Goal: Transaction & Acquisition: Purchase product/service

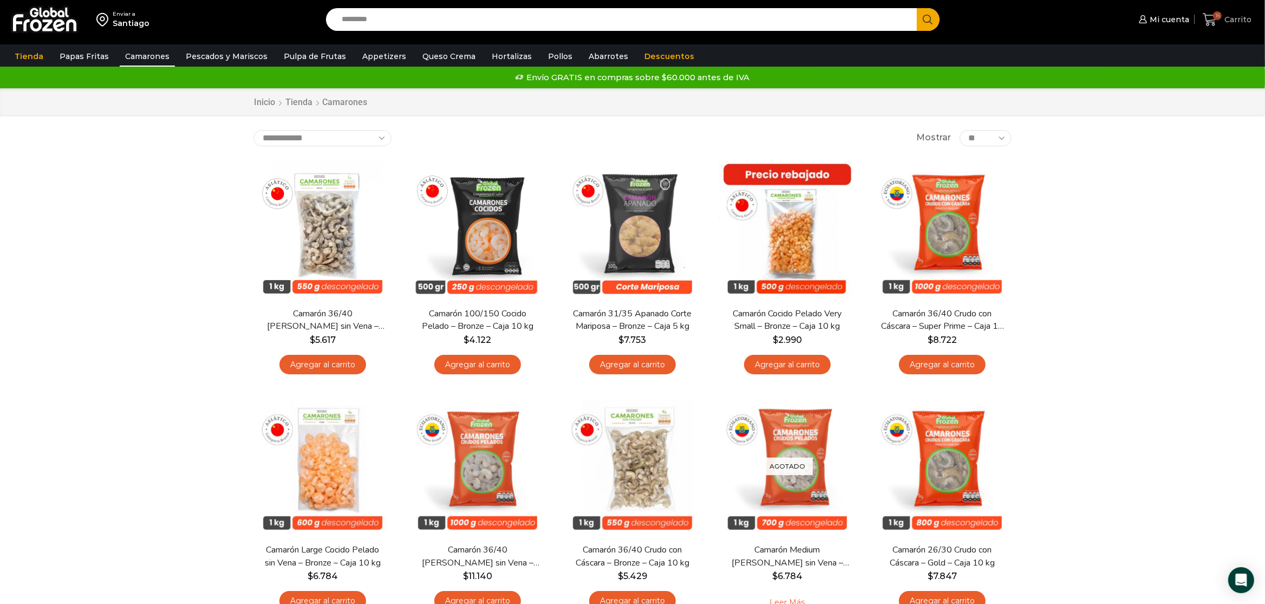
click at [1240, 24] on span "Carrito" at bounding box center [1237, 19] width 30 height 11
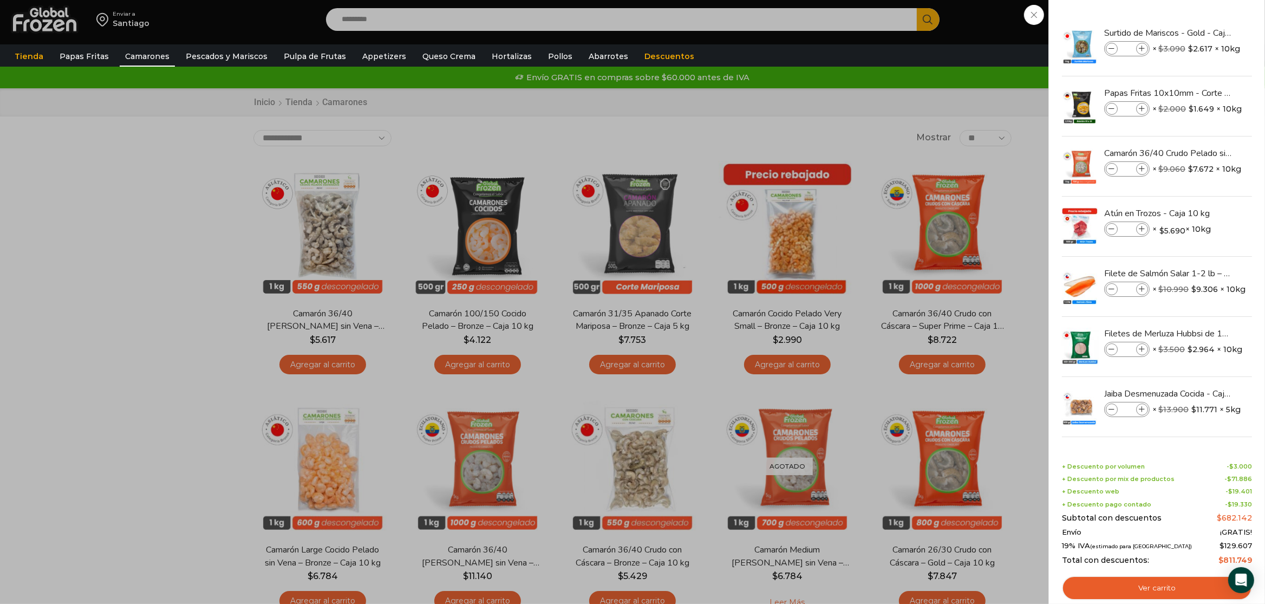
drag, startPoint x: 90, startPoint y: 251, endPoint x: 97, endPoint y: 247, distance: 8.3
click at [1200, 32] on div "16 Carrito 16 16 Shopping Cart *" at bounding box center [1227, 19] width 54 height 25
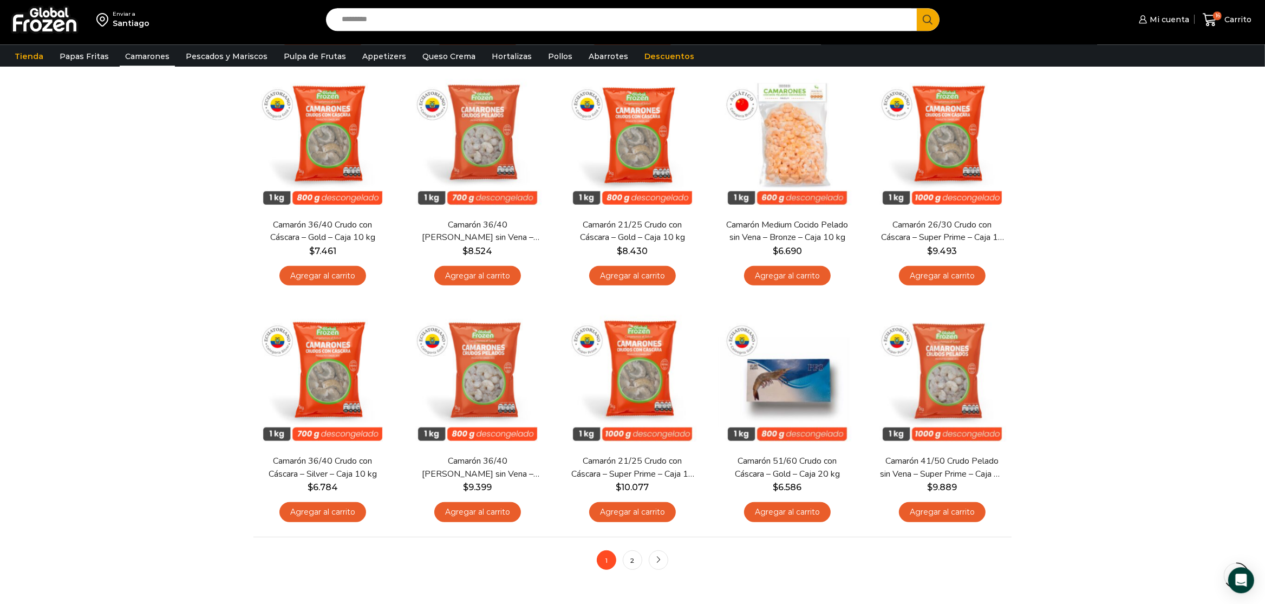
scroll to position [626, 0]
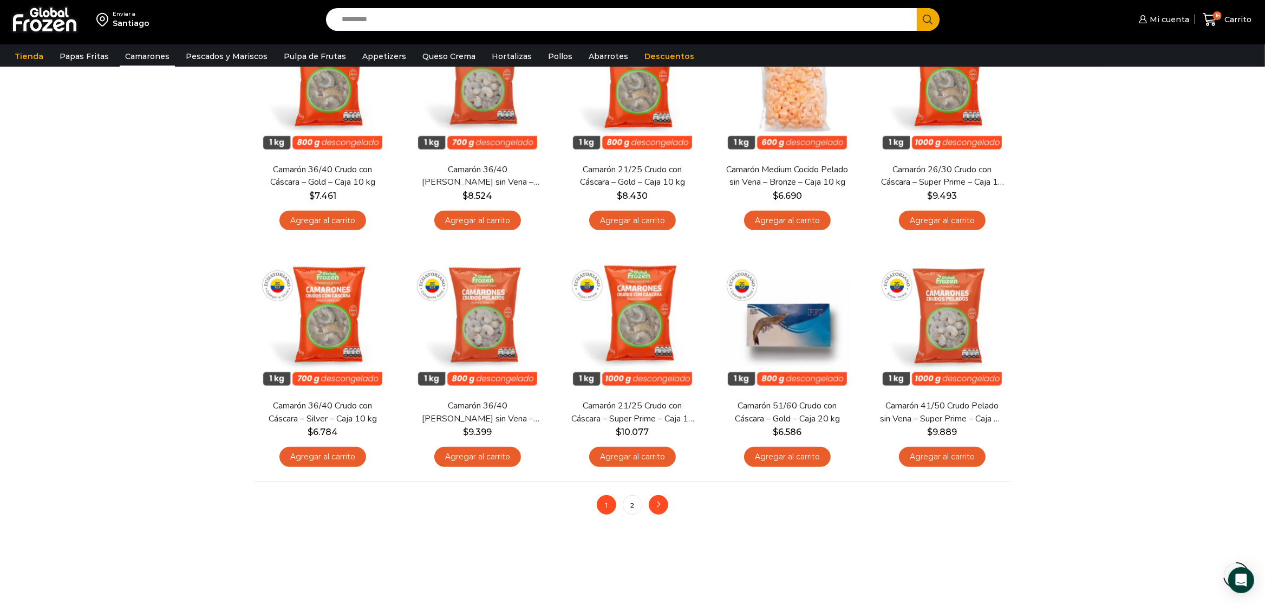
click at [658, 503] on link "next" at bounding box center [658, 504] width 19 height 19
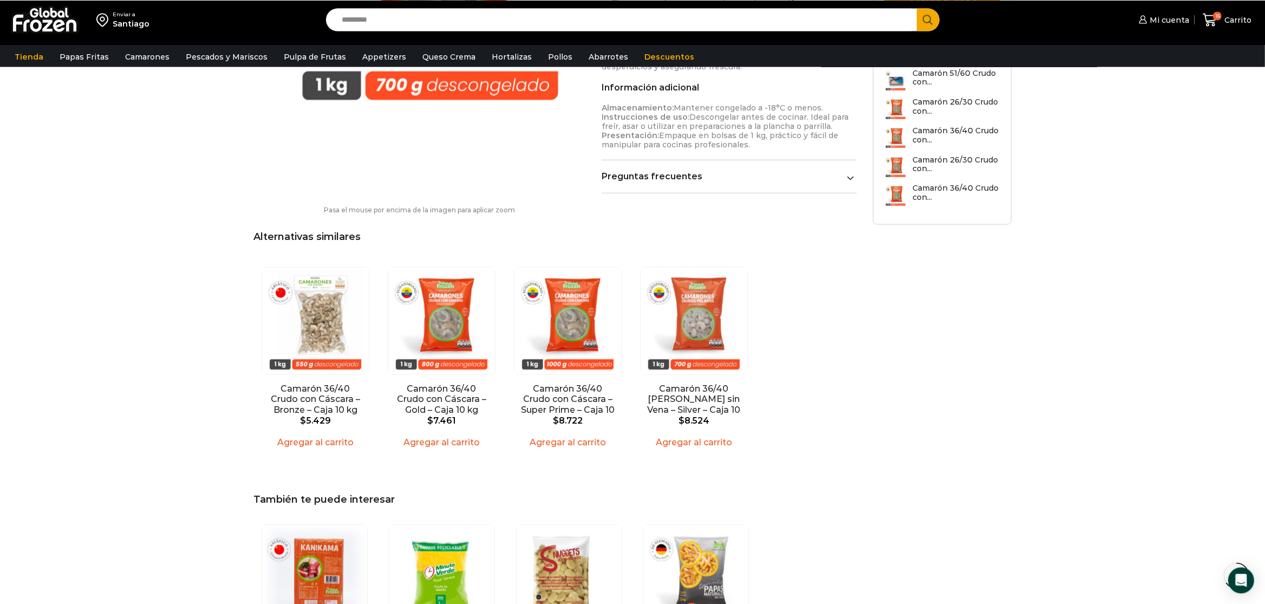
scroll to position [967, 0]
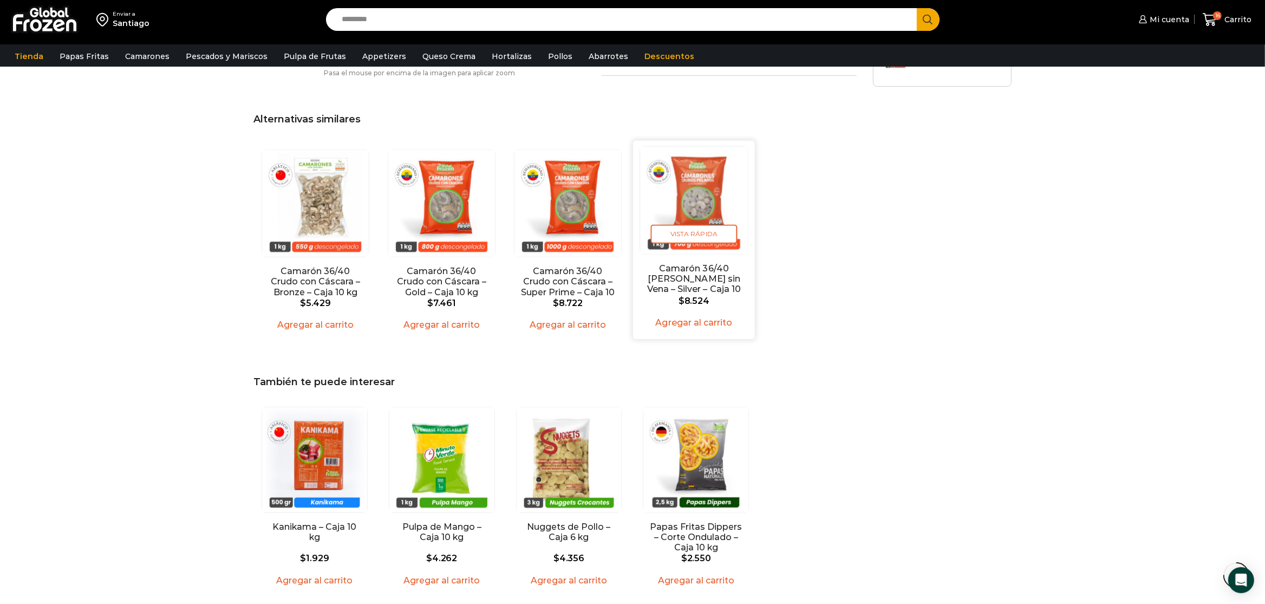
click at [734, 290] on link "Camarón 36/40 [PERSON_NAME] sin Vena – Silver – Caja 10 kg" at bounding box center [693, 285] width 97 height 42
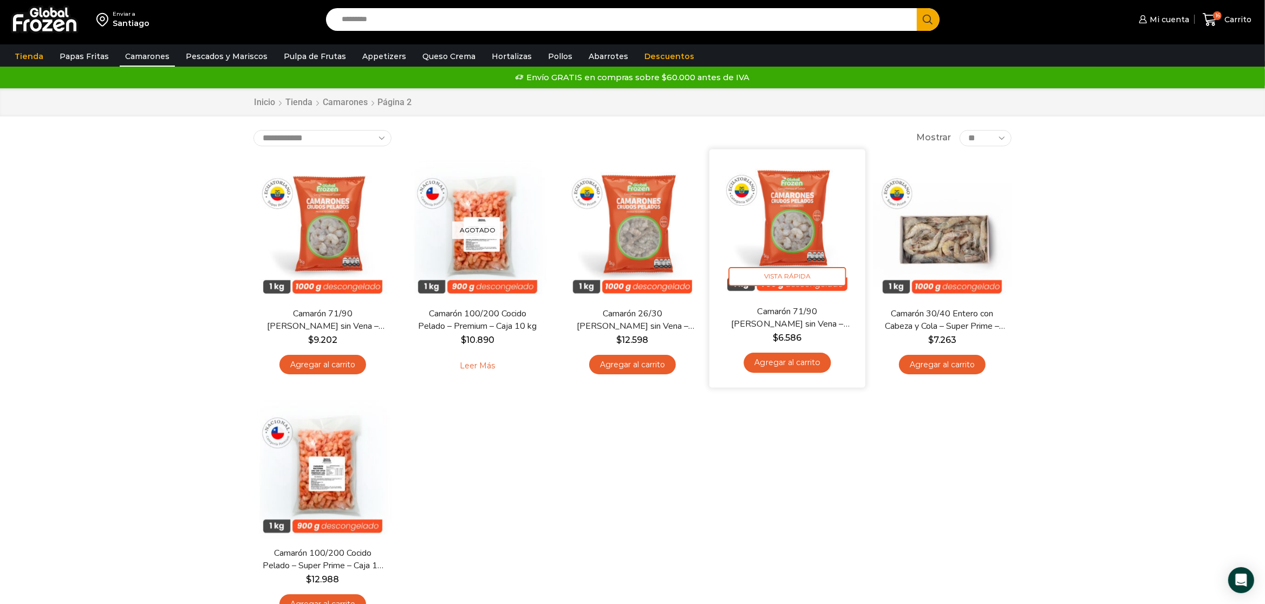
click at [792, 213] on img at bounding box center [788, 227] width 140 height 140
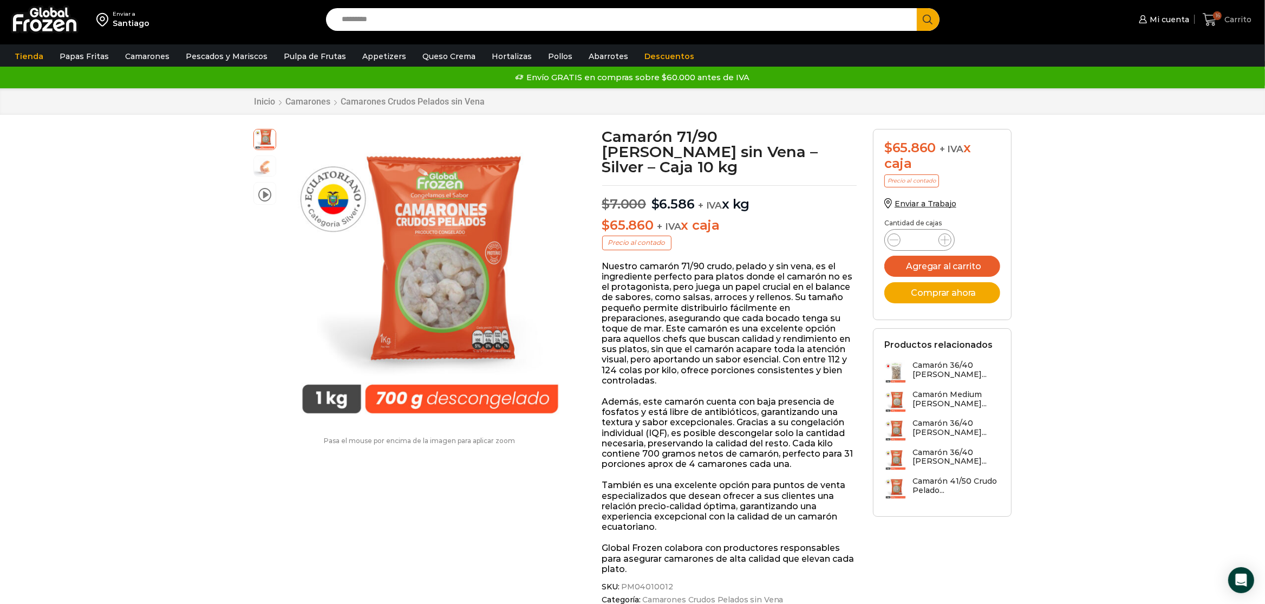
click at [1220, 22] on span "16" at bounding box center [1212, 19] width 19 height 15
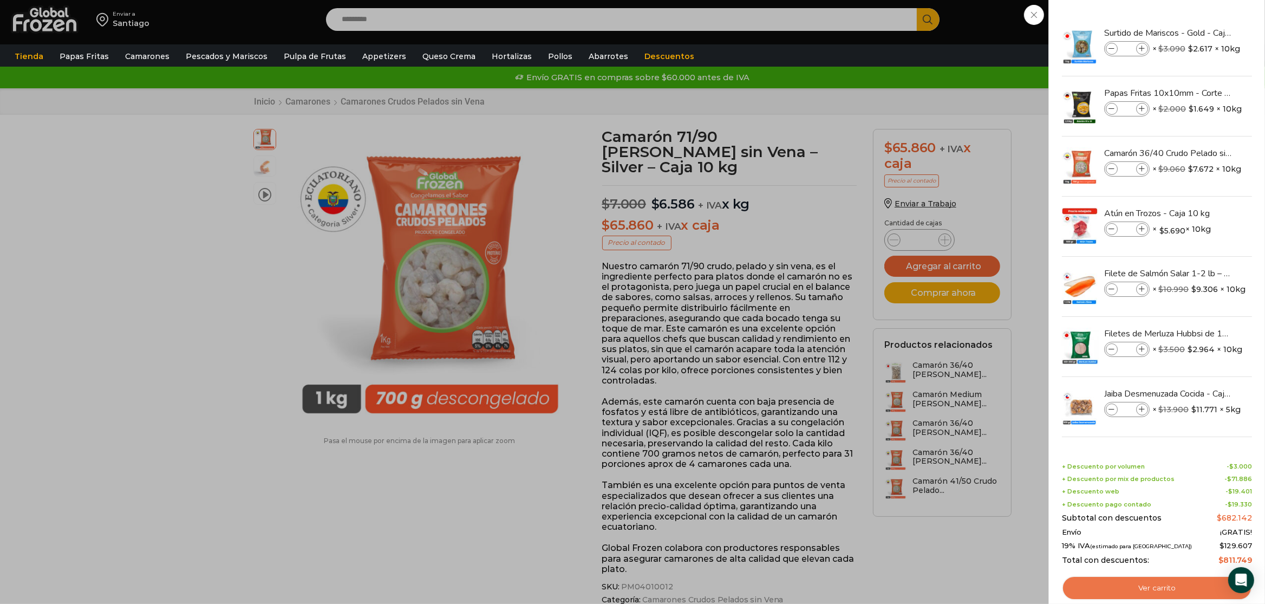
click at [1140, 590] on link "Ver carrito" at bounding box center [1157, 588] width 190 height 25
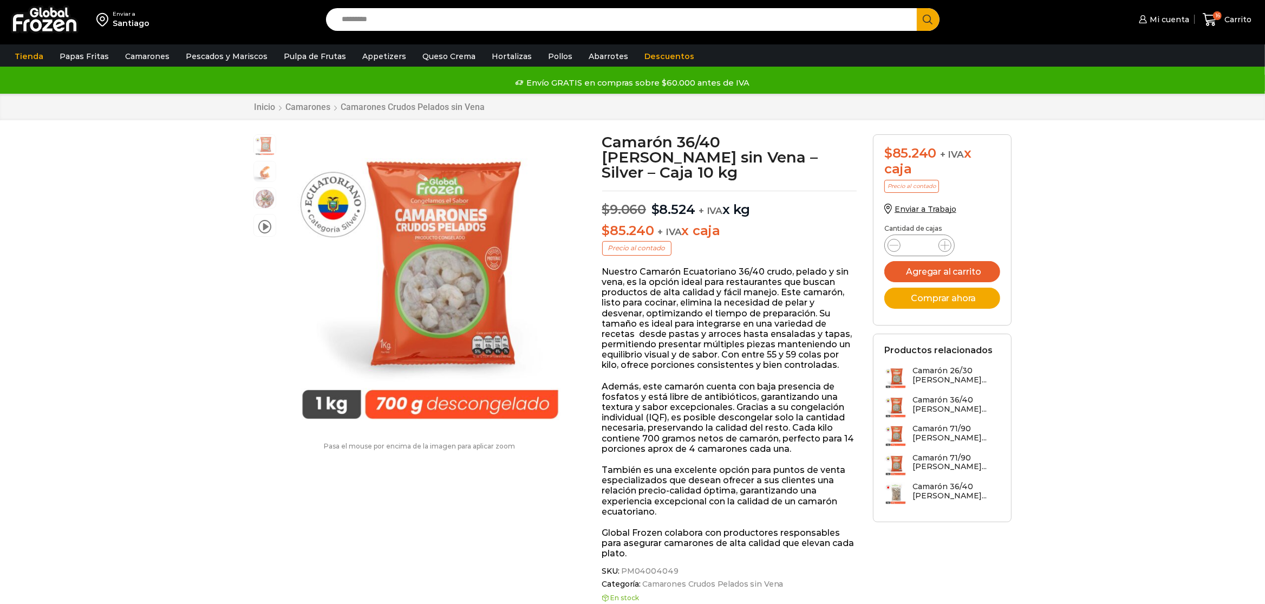
scroll to position [1, 0]
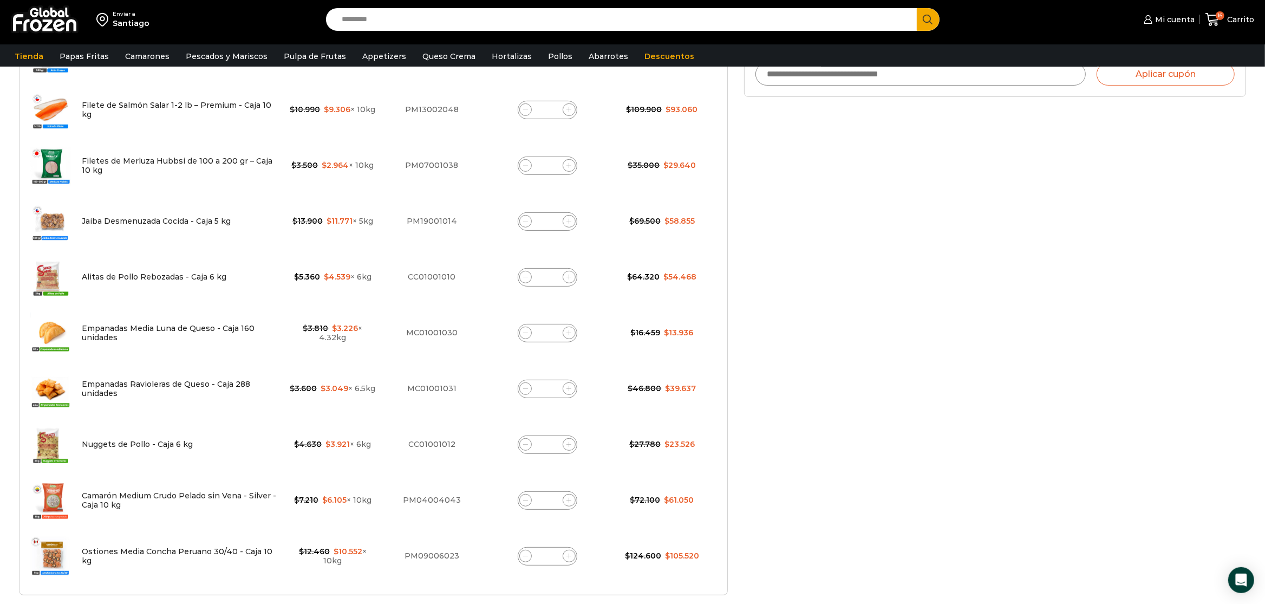
scroll to position [512, 0]
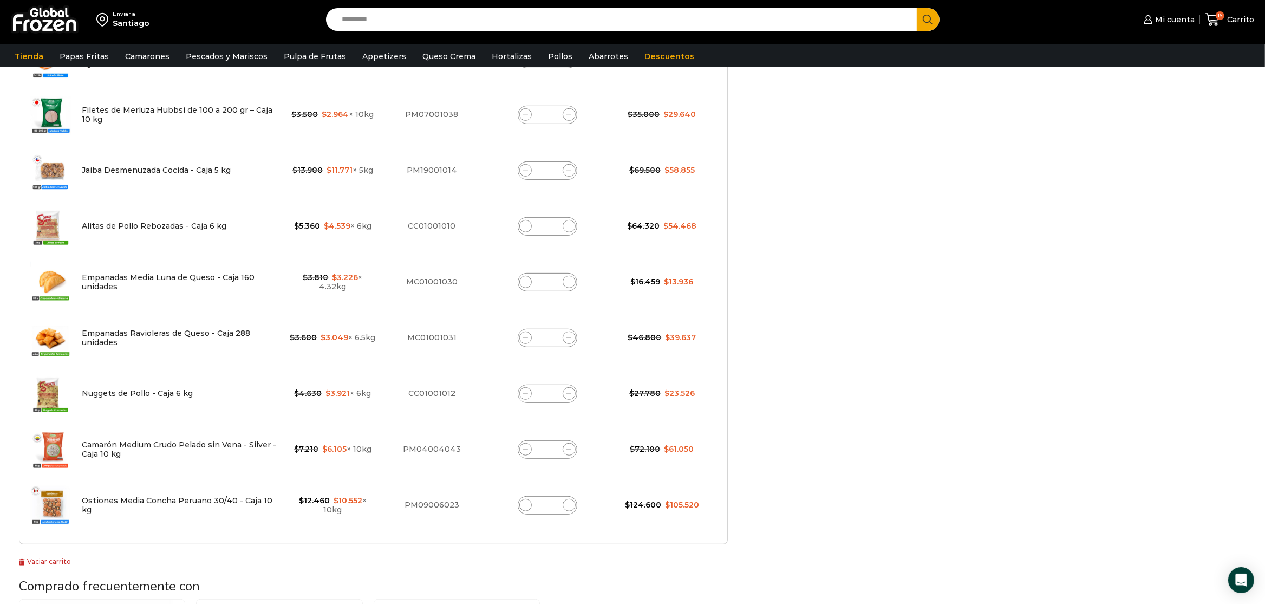
click at [524, 447] on span at bounding box center [525, 449] width 13 height 13
type input "*"
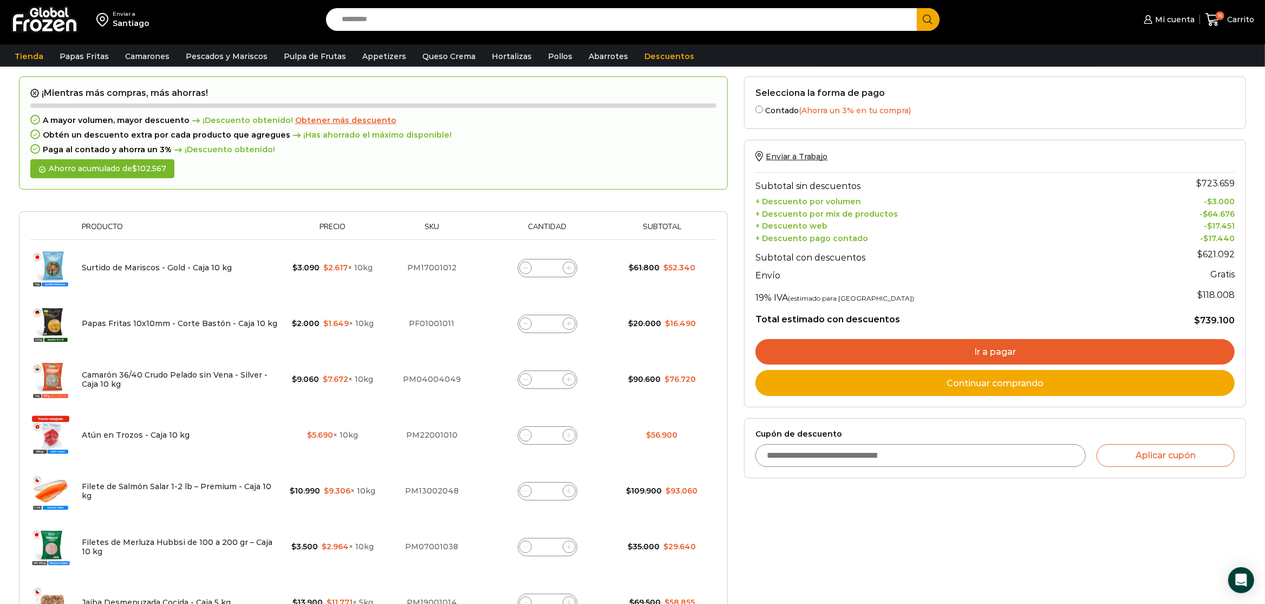
scroll to position [61, 0]
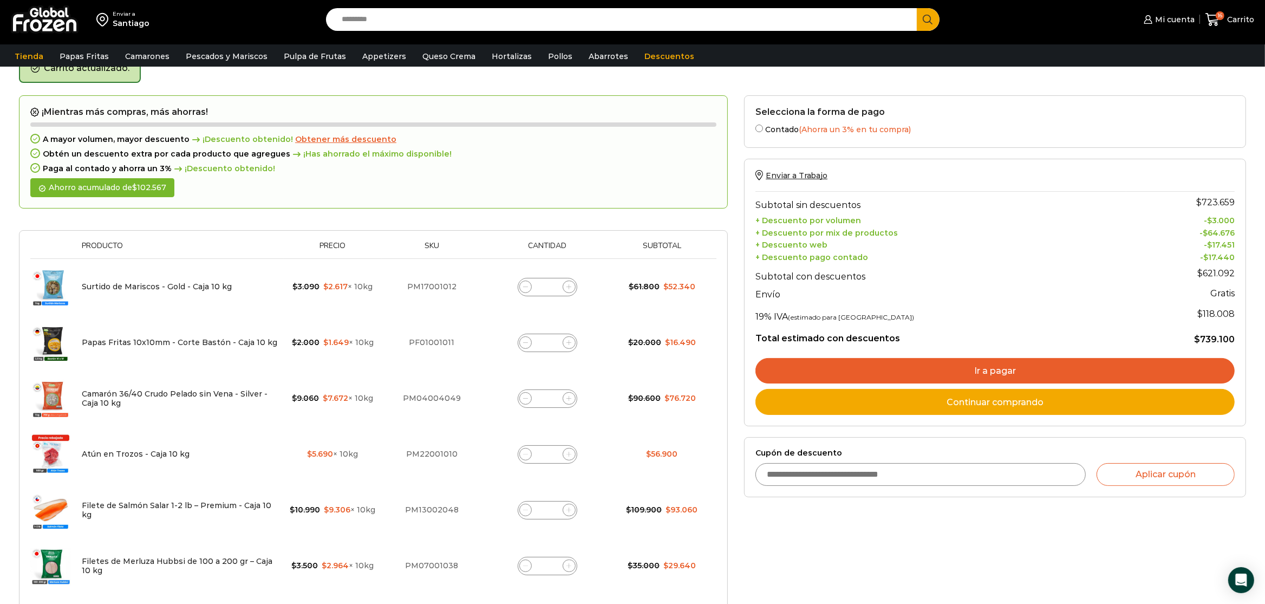
click at [427, 151] on span "¡Has ahorrado el máximo disponible!" at bounding box center [370, 153] width 161 height 9
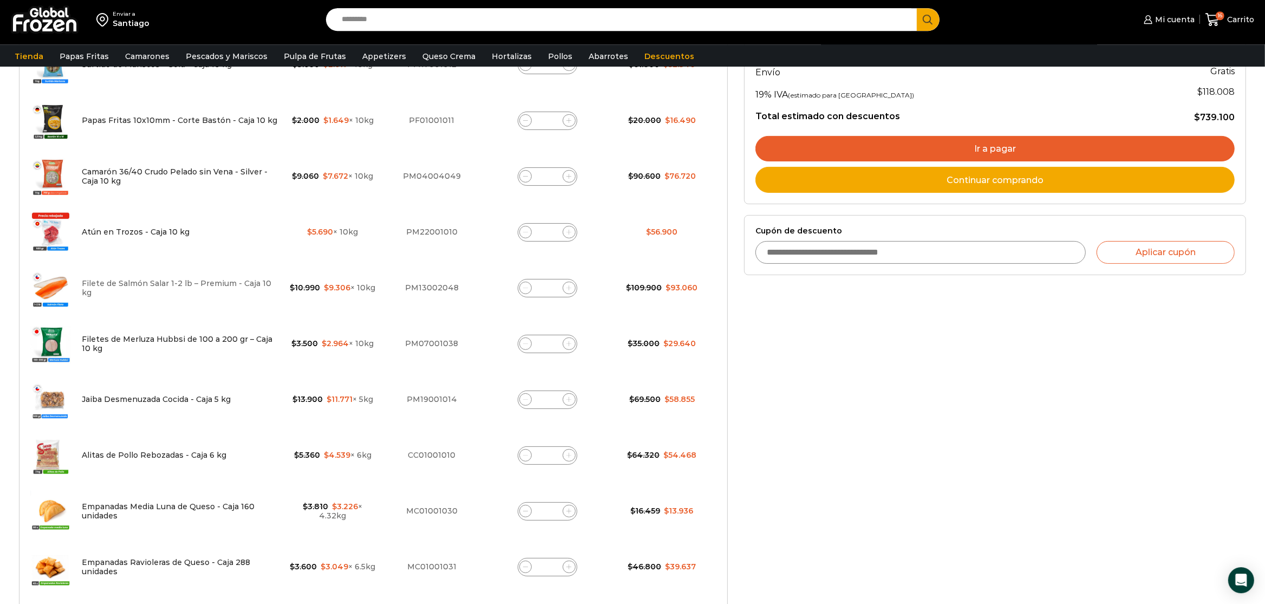
scroll to position [288, 0]
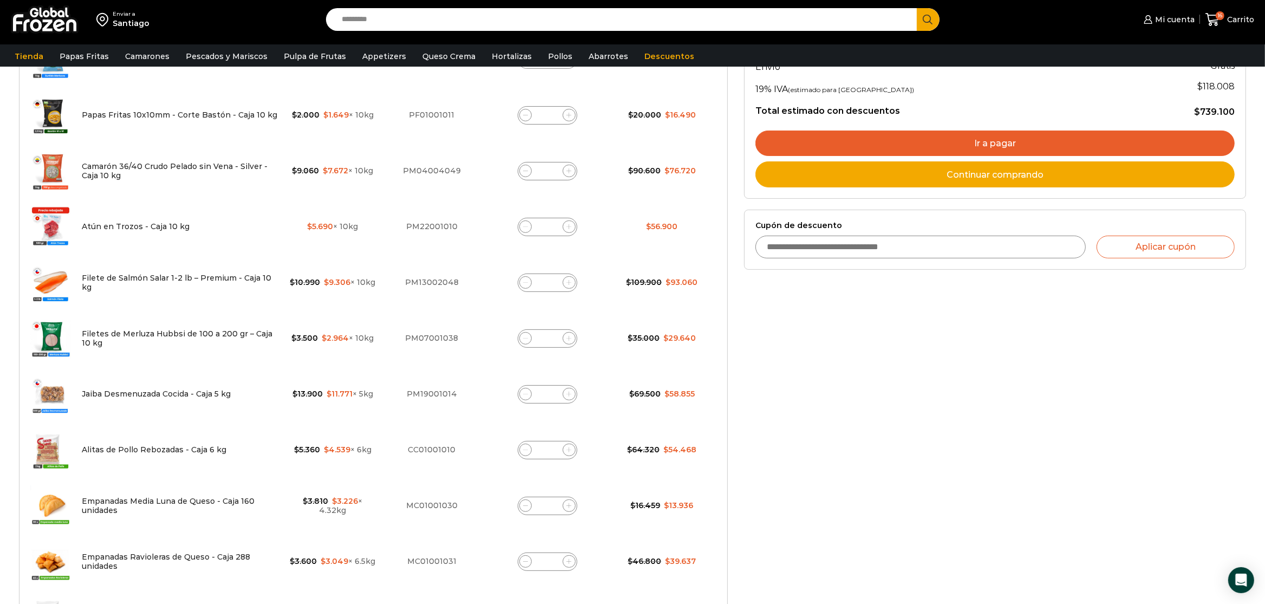
click at [57, 395] on img at bounding box center [50, 394] width 41 height 41
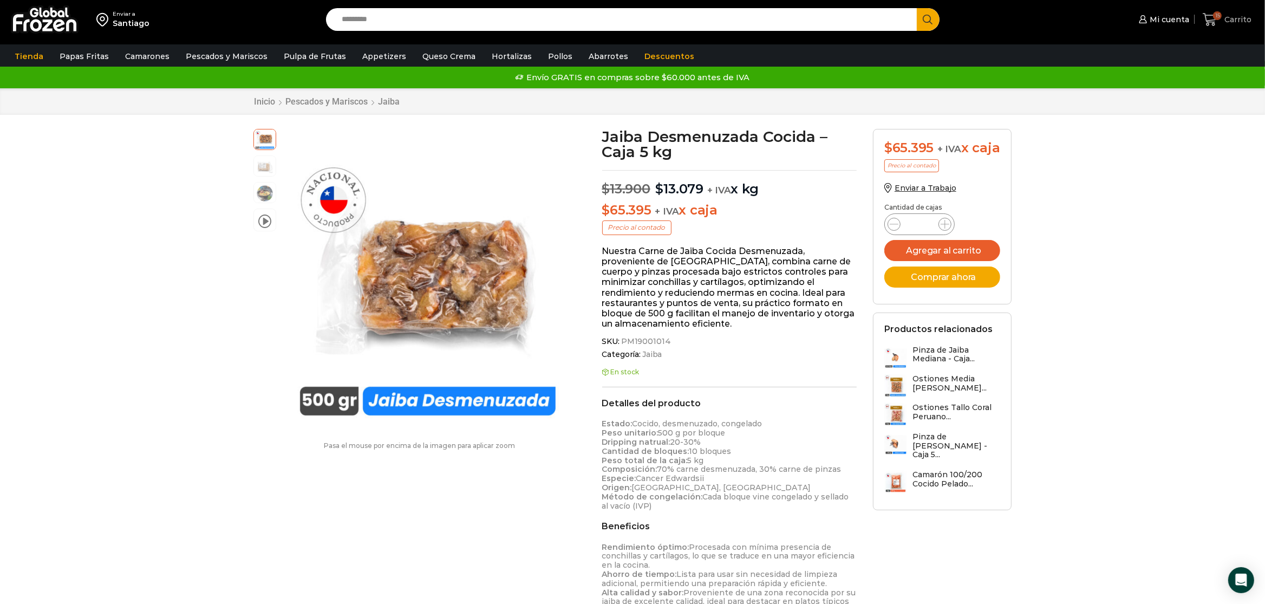
click at [1232, 19] on span "Carrito" at bounding box center [1237, 19] width 30 height 11
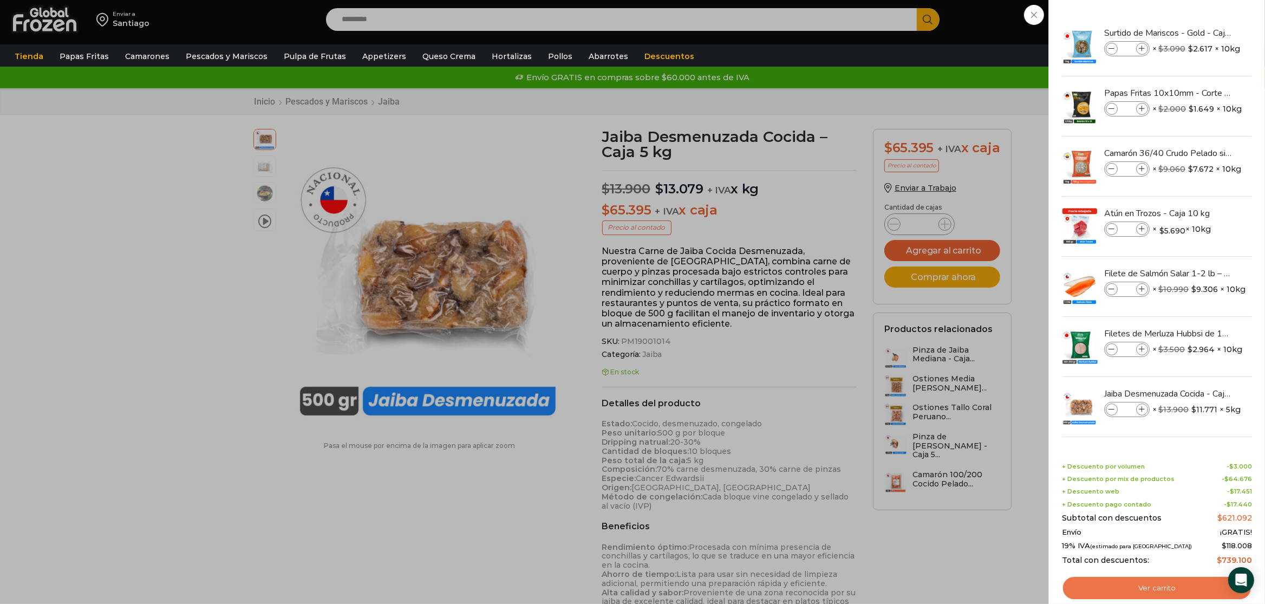
click at [1188, 593] on link "Ver carrito" at bounding box center [1157, 588] width 190 height 25
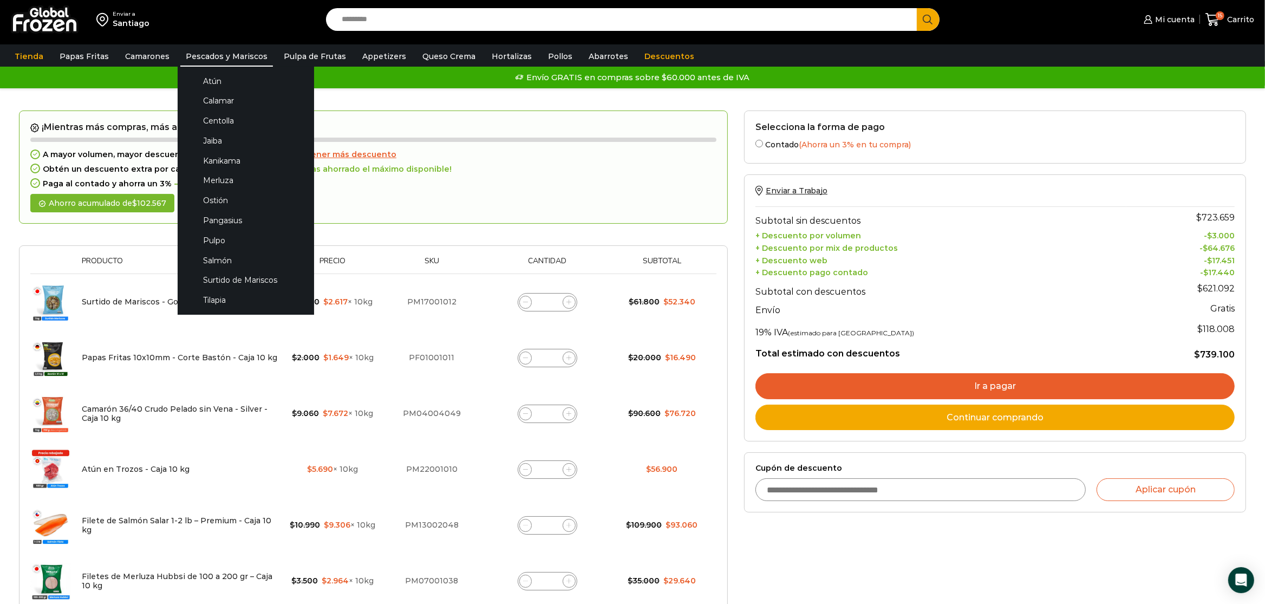
click at [237, 54] on link "Pescados y Mariscos" at bounding box center [226, 56] width 93 height 21
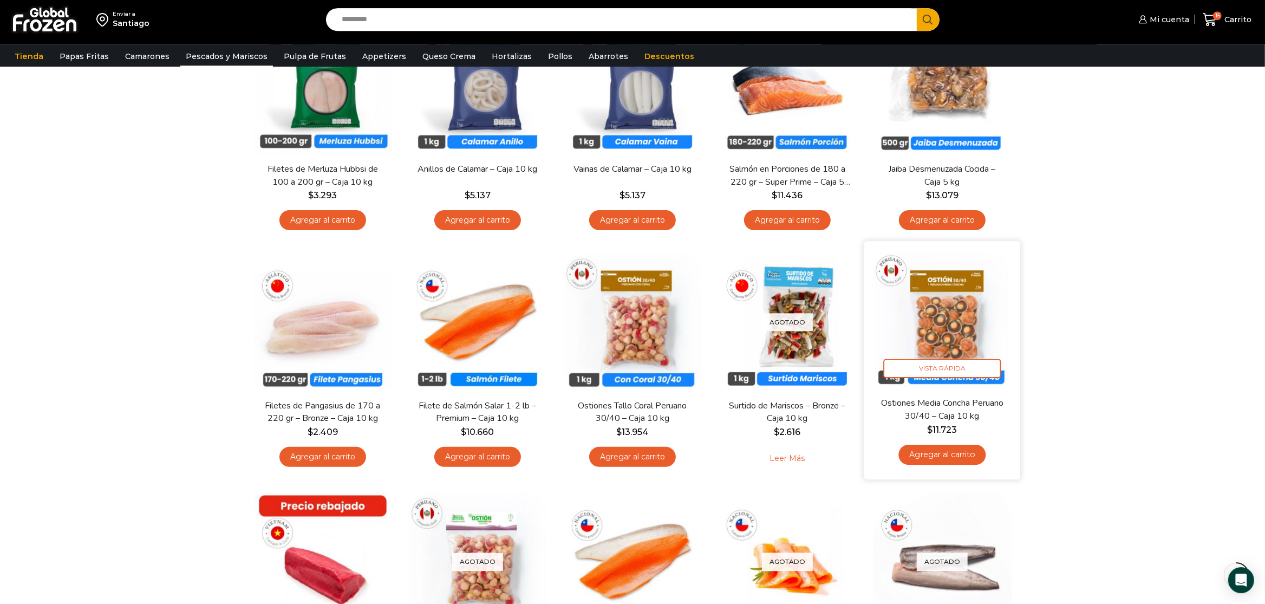
scroll to position [398, 0]
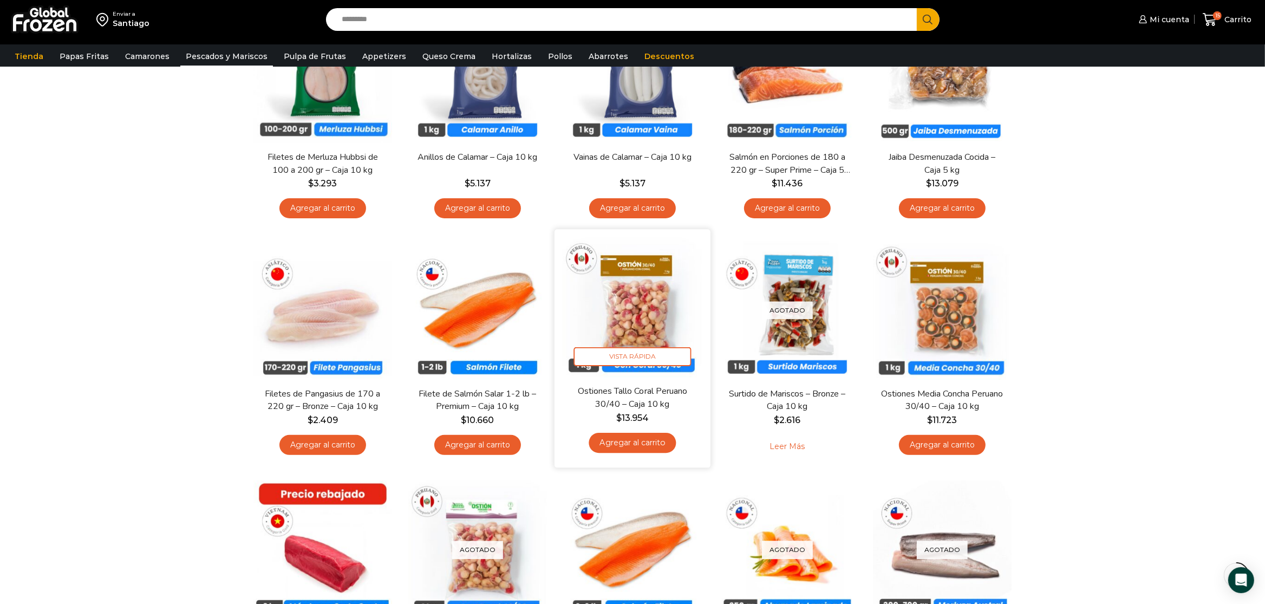
click at [626, 286] on img at bounding box center [633, 308] width 140 height 140
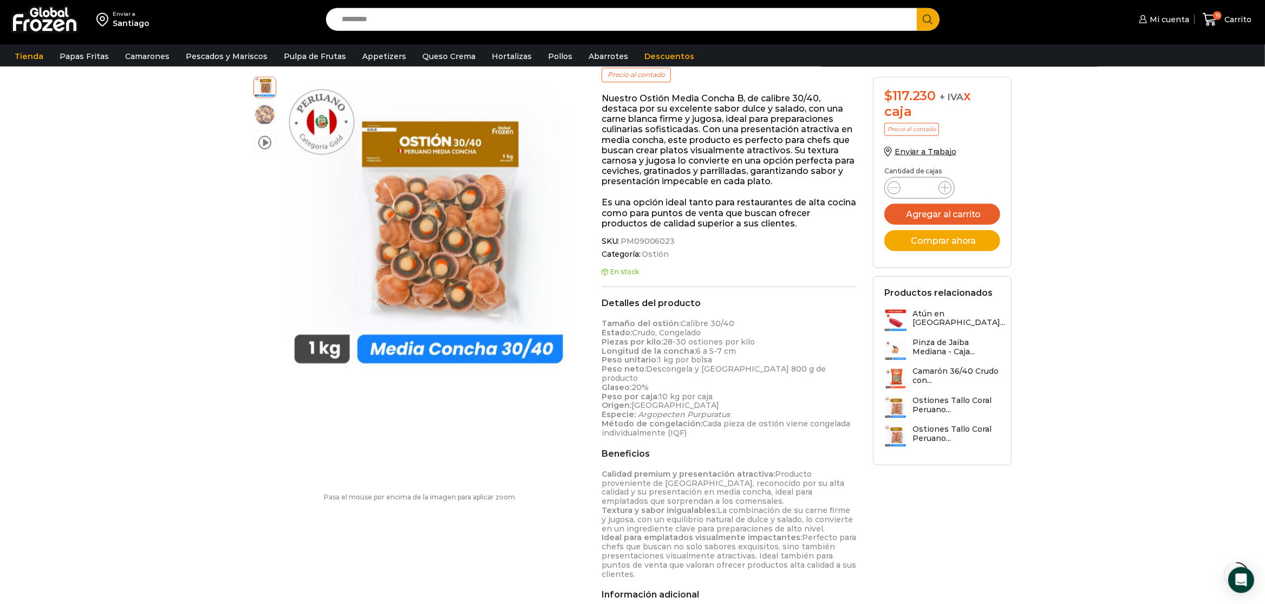
scroll to position [57, 0]
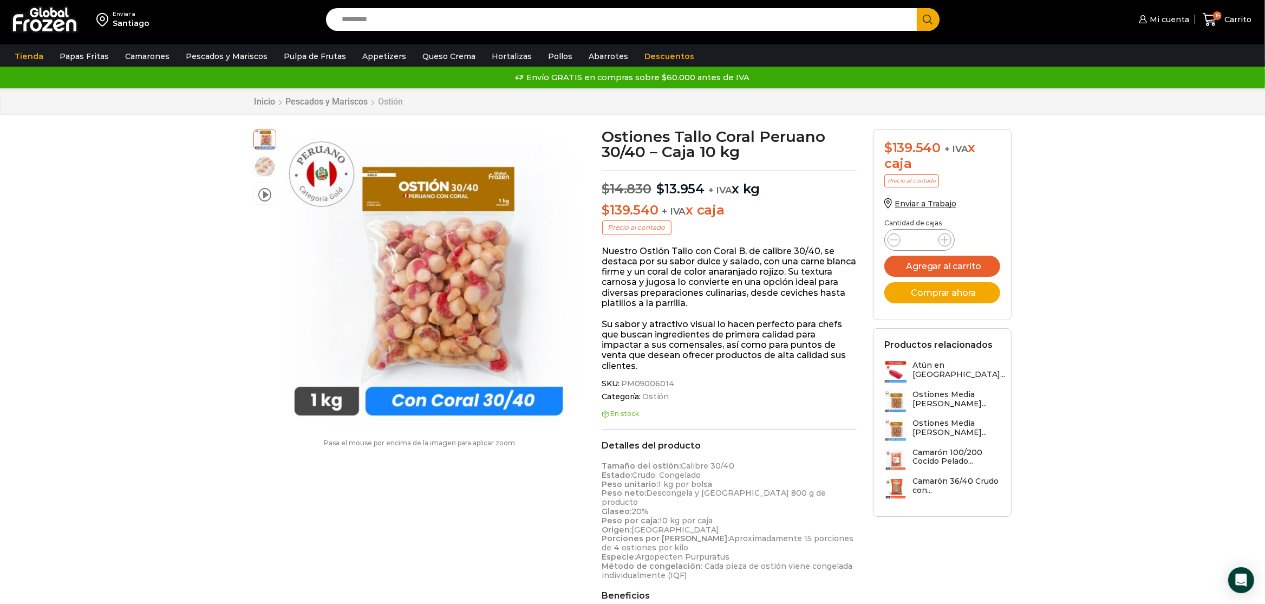
click at [389, 99] on link "Ostión" at bounding box center [391, 101] width 26 height 10
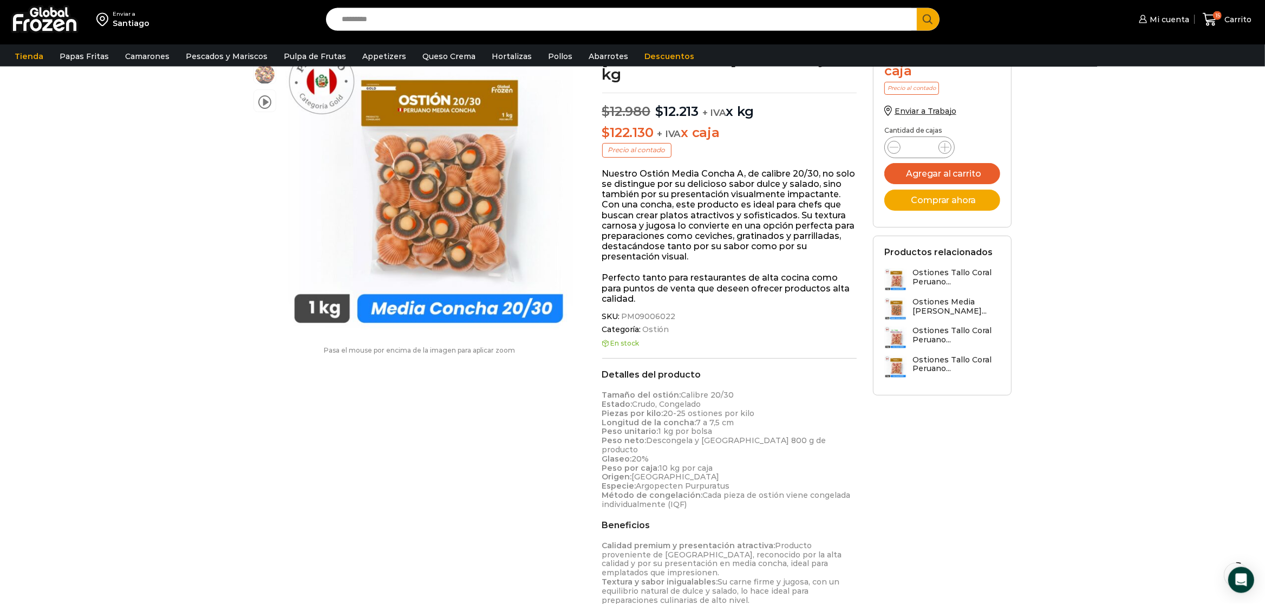
scroll to position [114, 0]
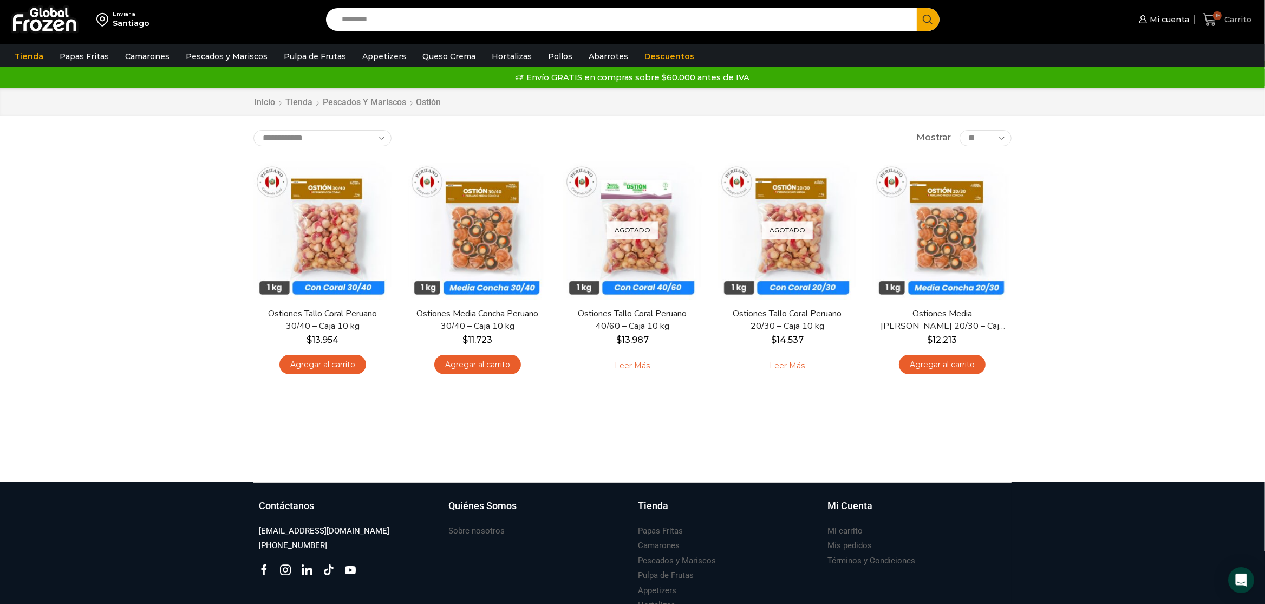
click at [1238, 22] on span "Carrito" at bounding box center [1237, 19] width 30 height 11
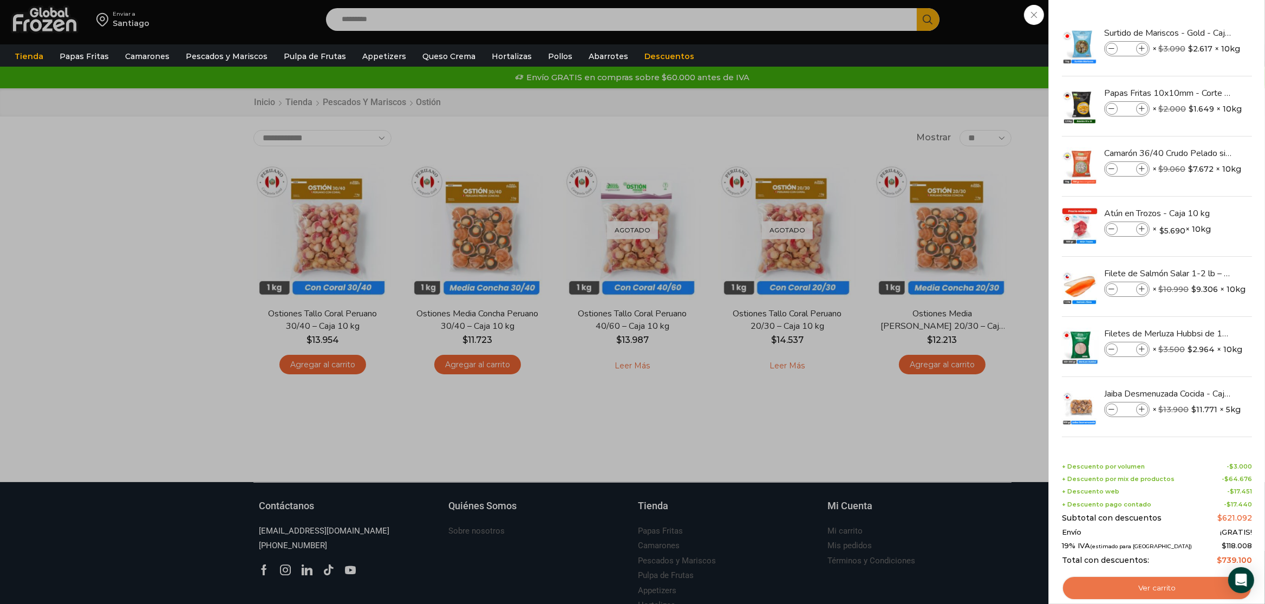
click at [1159, 590] on link "Ver carrito" at bounding box center [1157, 588] width 190 height 25
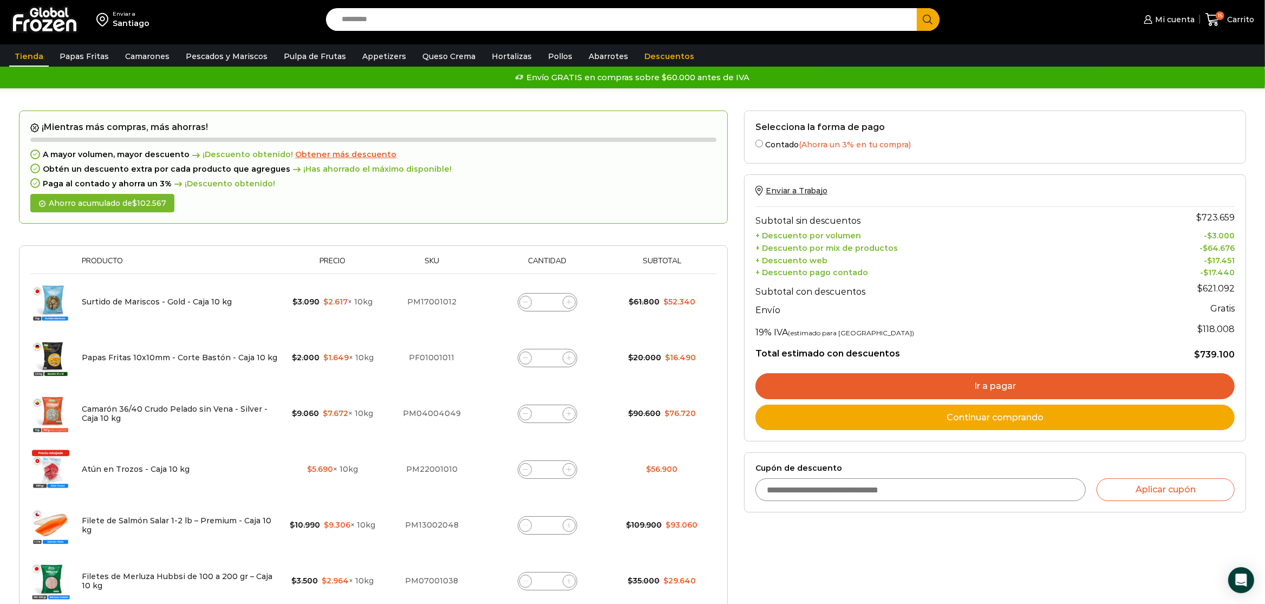
click at [35, 49] on link "Tienda" at bounding box center [29, 56] width 40 height 21
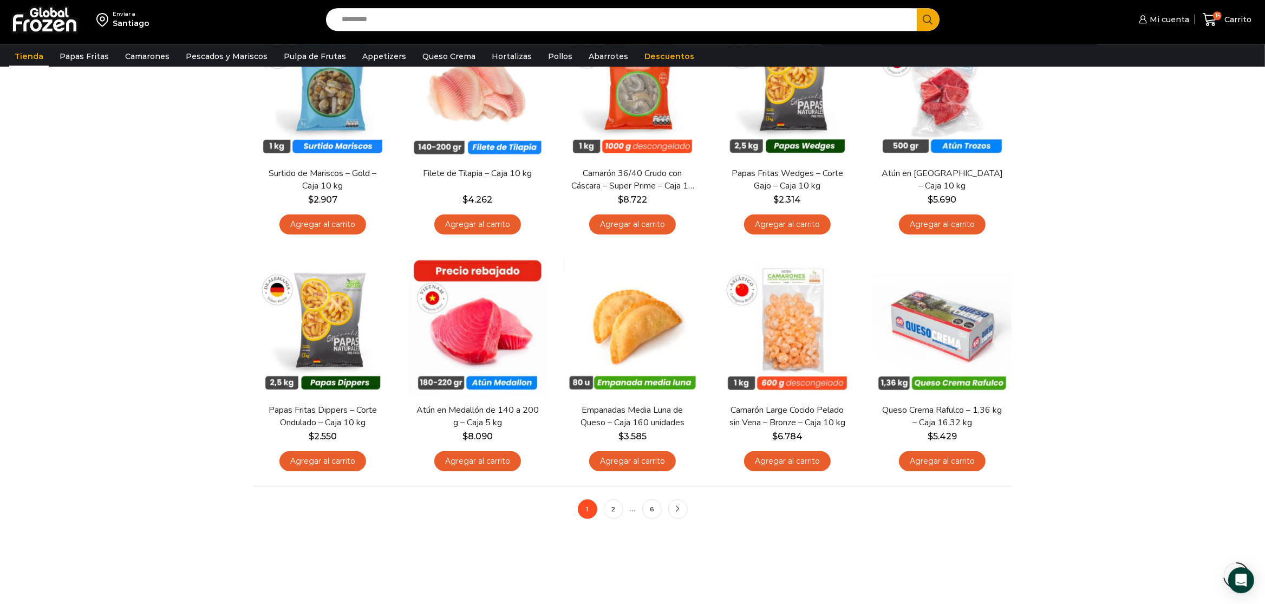
scroll to position [626, 0]
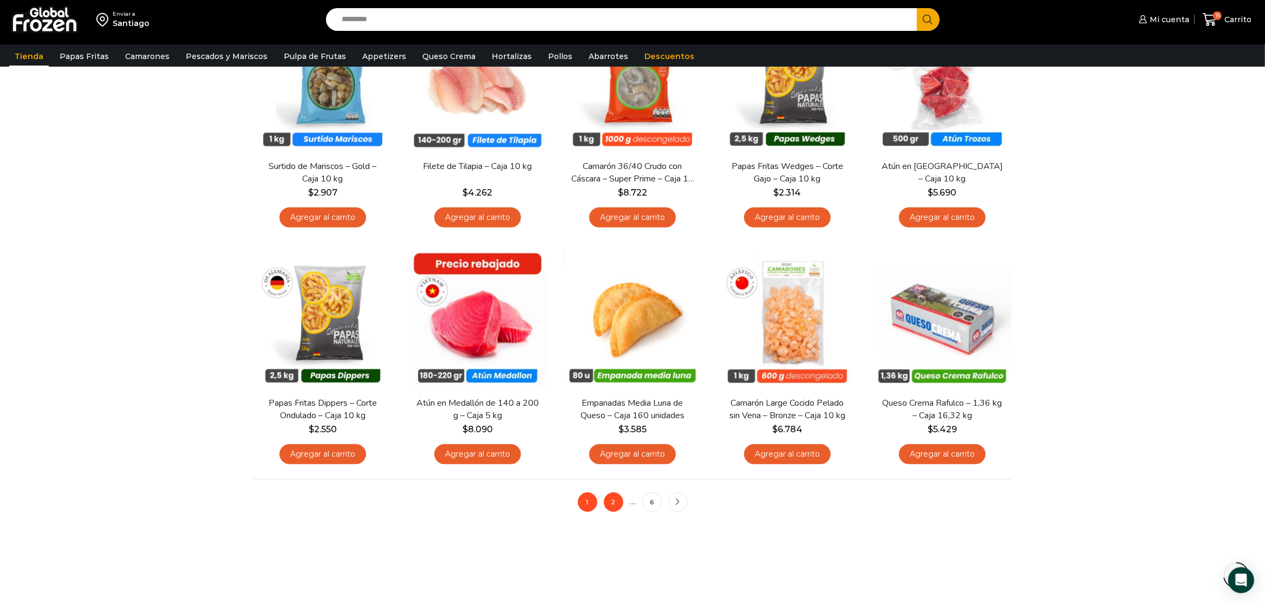
click at [613, 511] on link "2" at bounding box center [613, 501] width 19 height 19
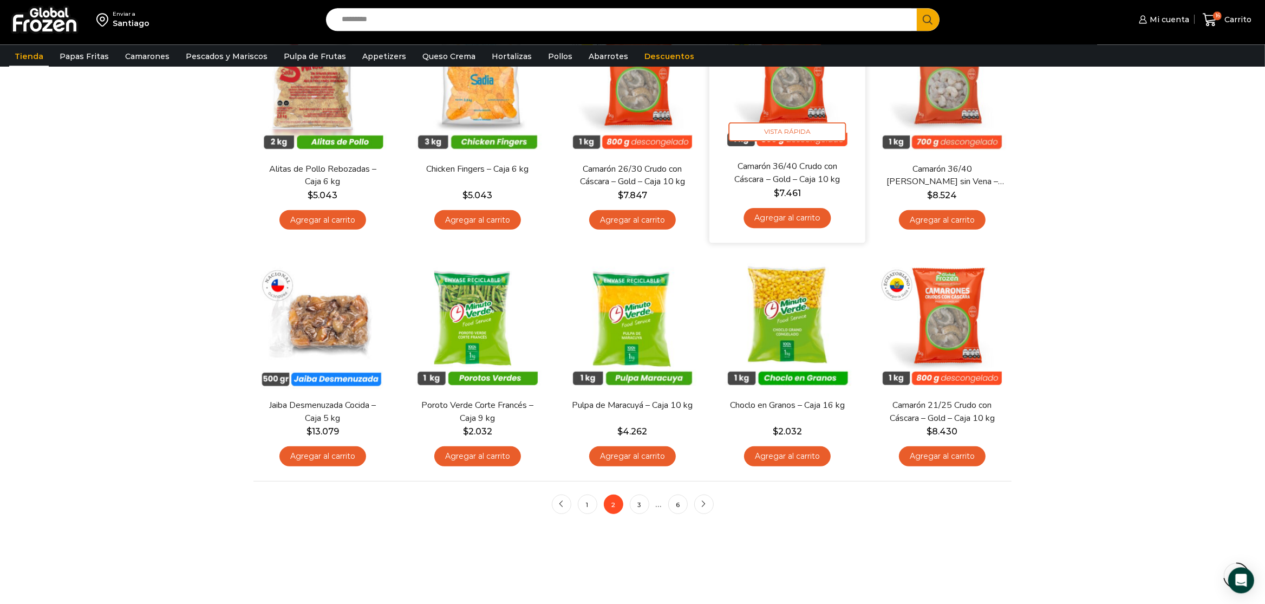
scroll to position [626, 0]
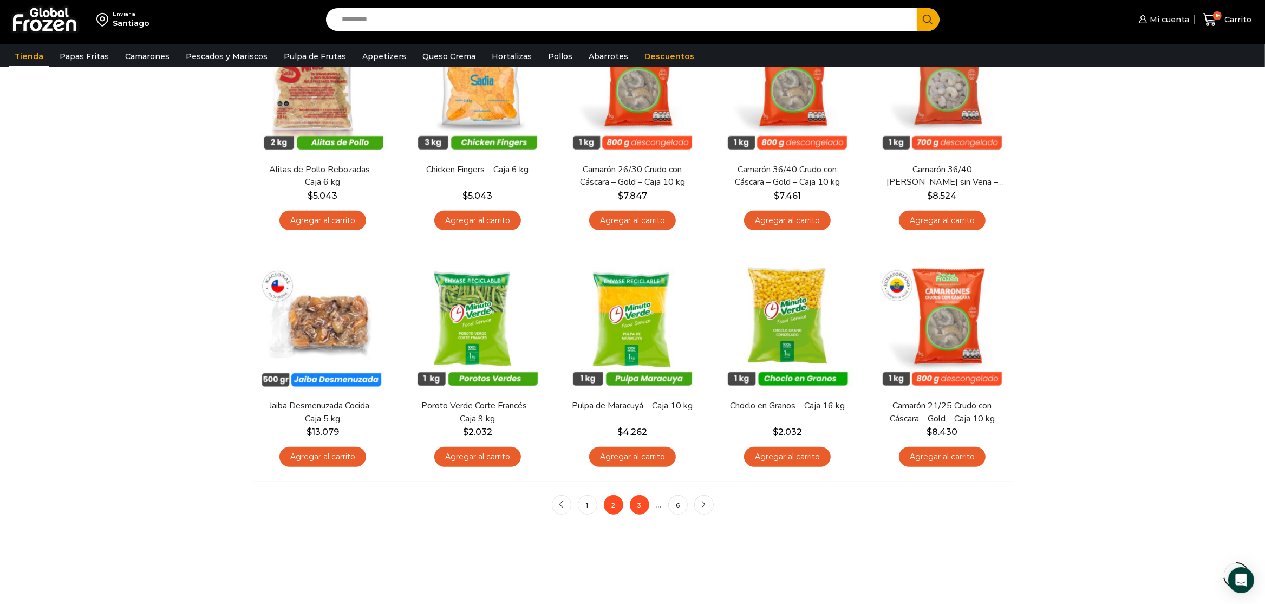
click at [642, 512] on link "3" at bounding box center [639, 504] width 19 height 19
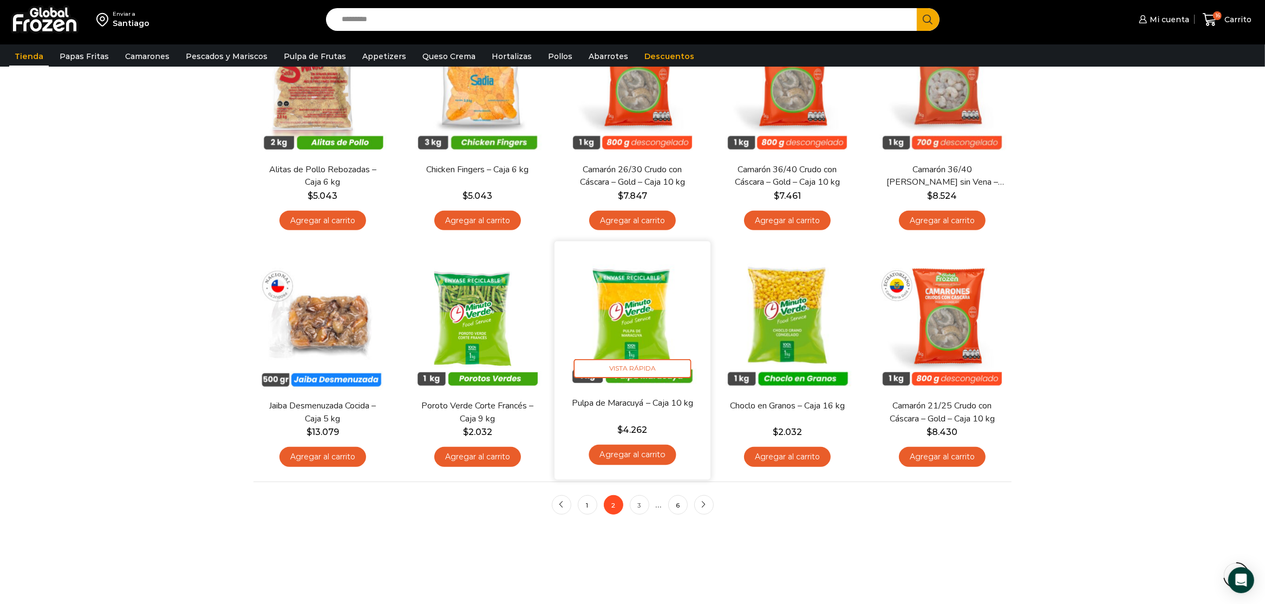
scroll to position [461, 0]
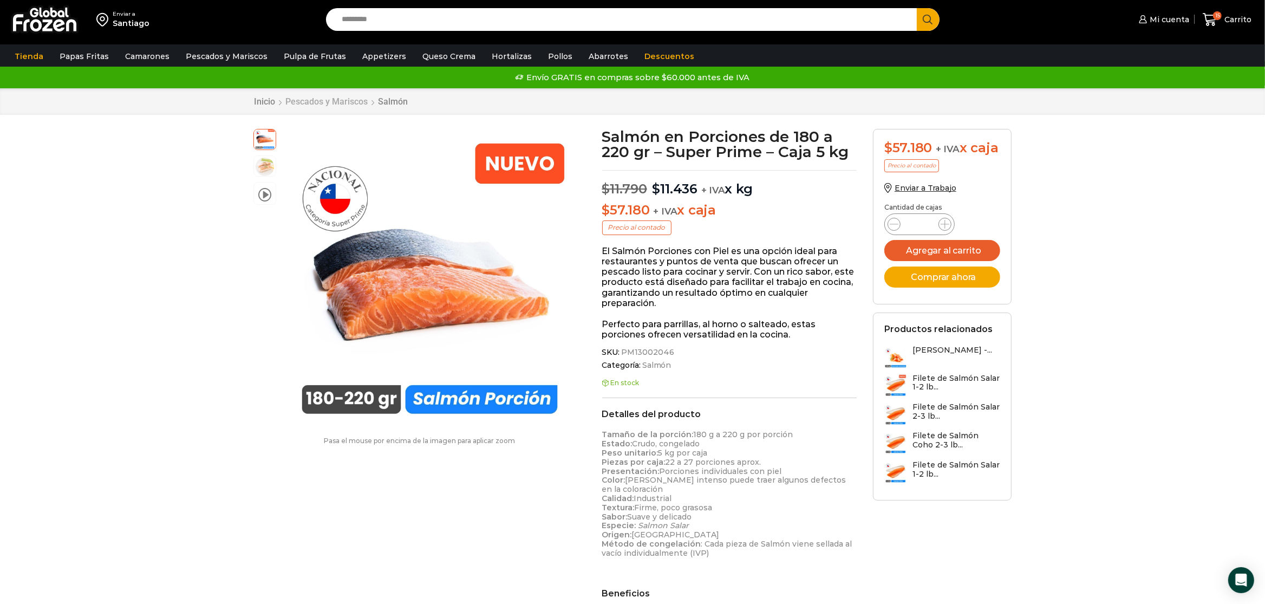
click at [346, 103] on link "Pescados y Mariscos" at bounding box center [326, 101] width 83 height 10
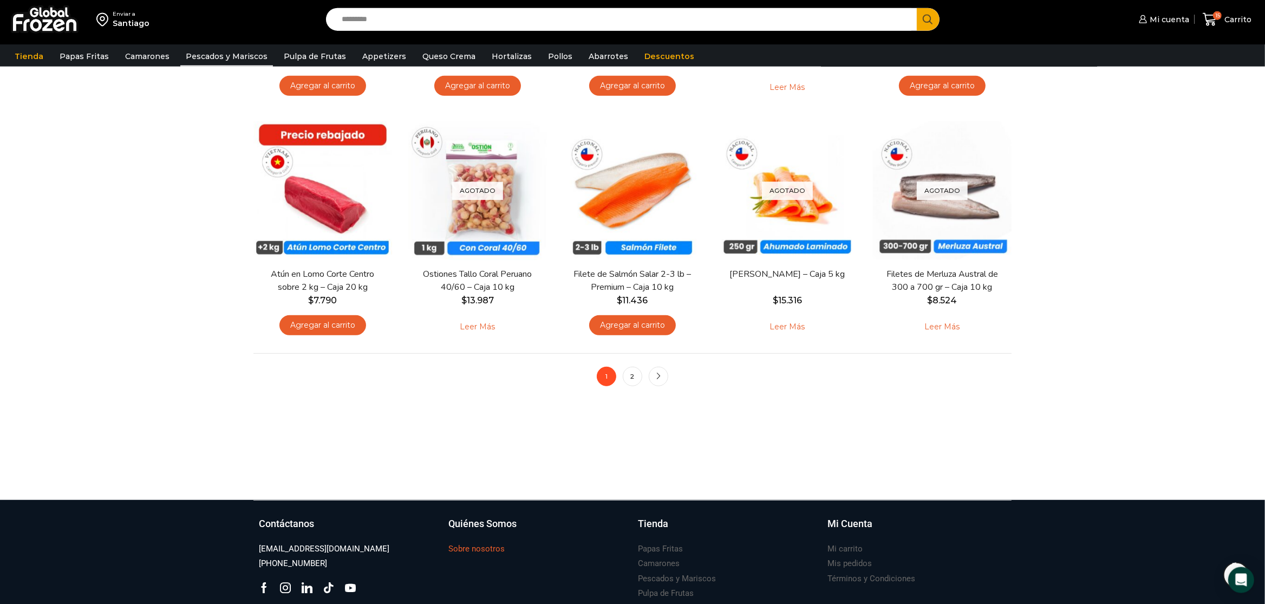
scroll to position [853, 0]
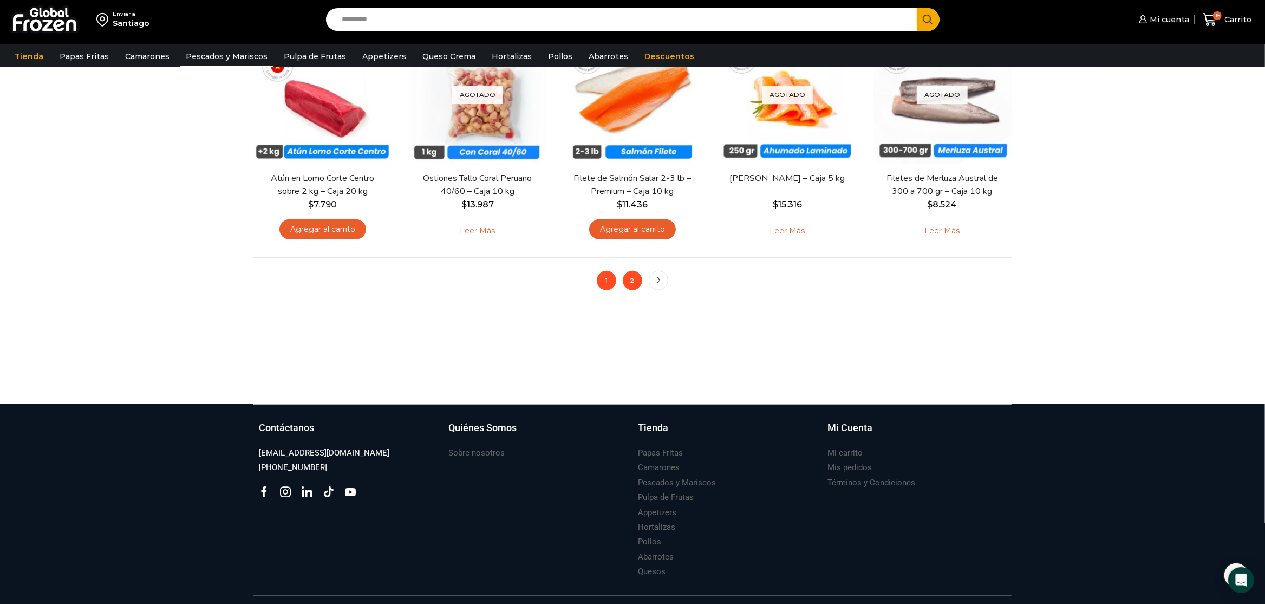
click at [638, 276] on link "2" at bounding box center [632, 280] width 19 height 19
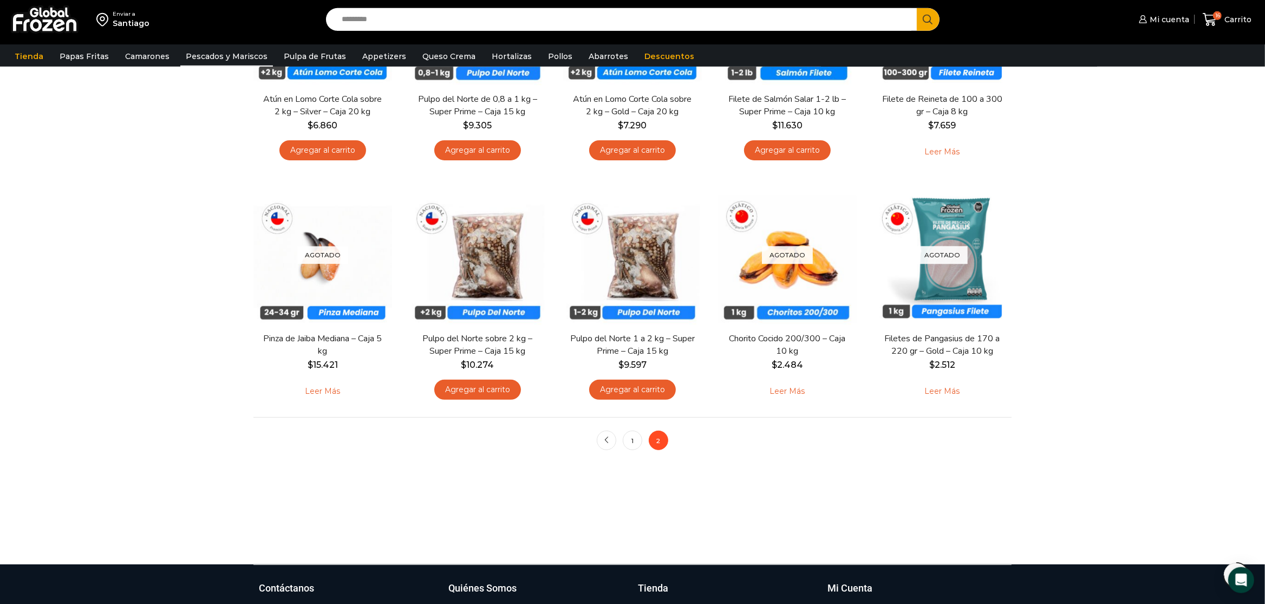
scroll to position [455, 0]
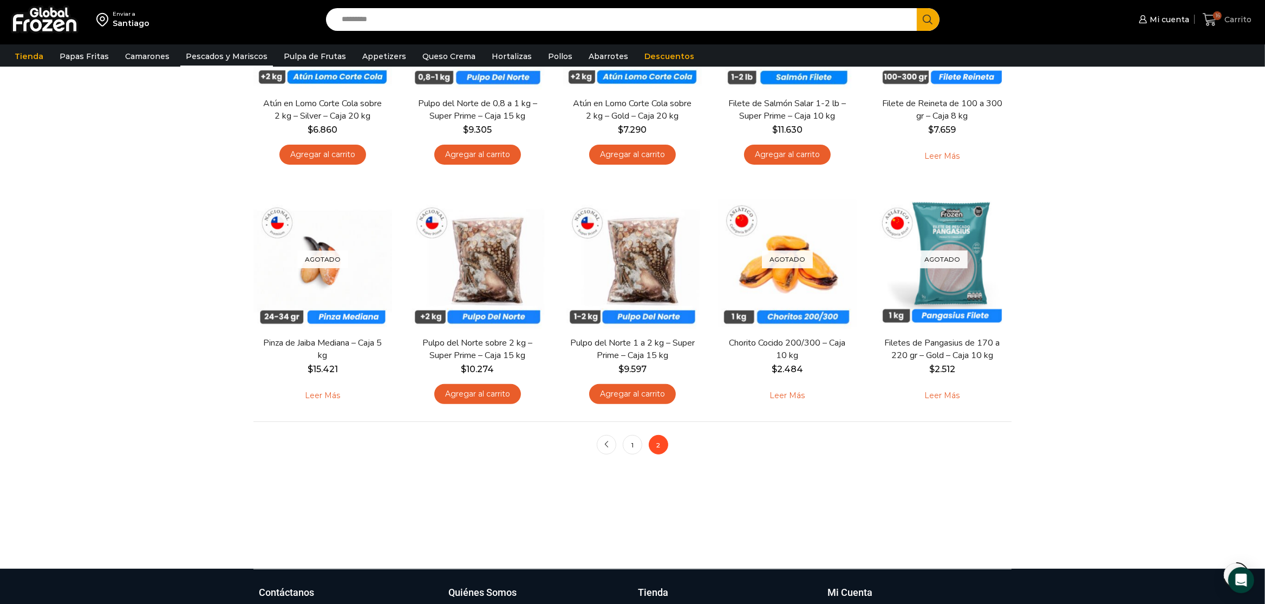
click at [1225, 12] on link "16 Carrito" at bounding box center [1227, 19] width 54 height 25
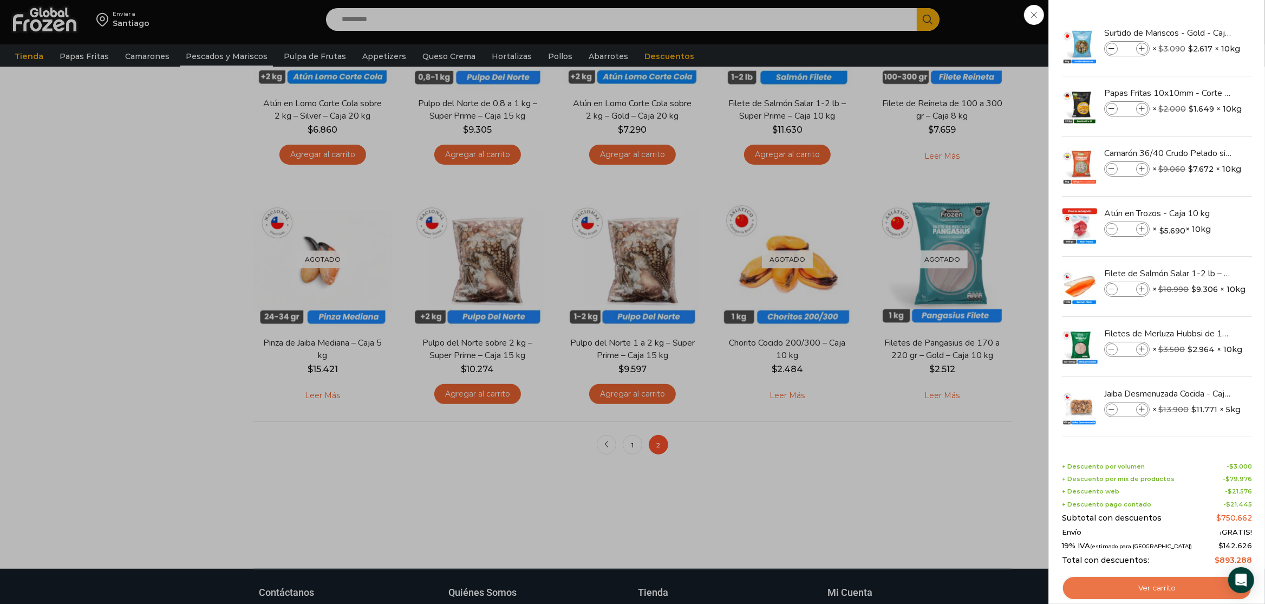
click at [1116, 588] on link "Ver carrito" at bounding box center [1157, 588] width 190 height 25
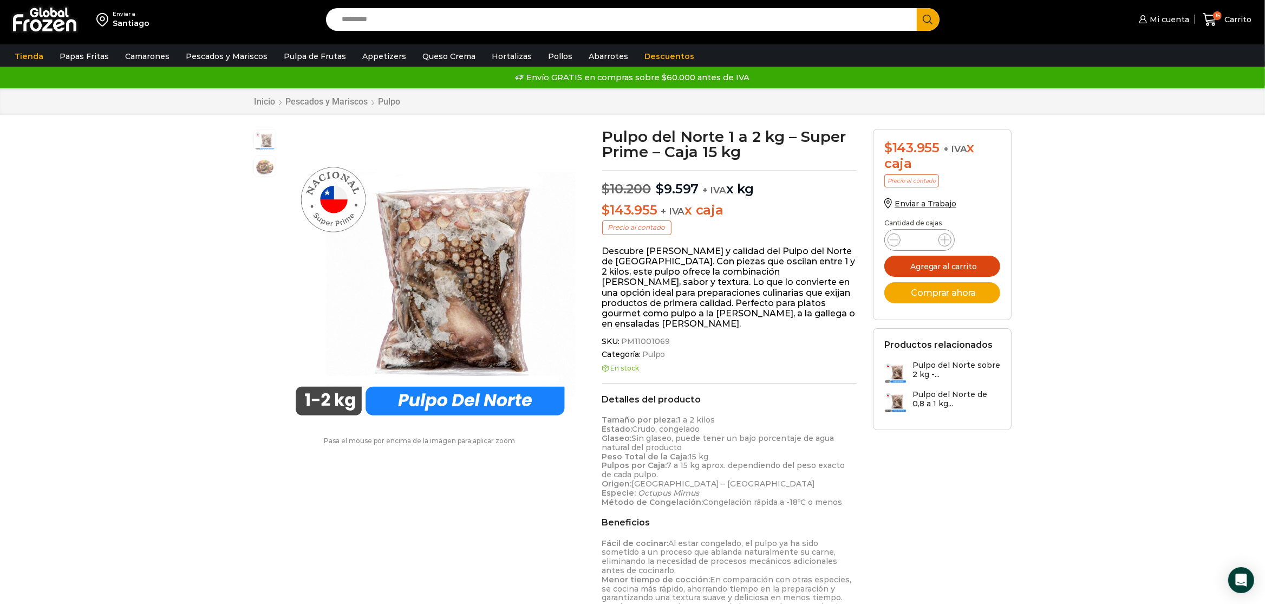
click at [936, 260] on button "Agregar al carrito" at bounding box center [943, 266] width 116 height 21
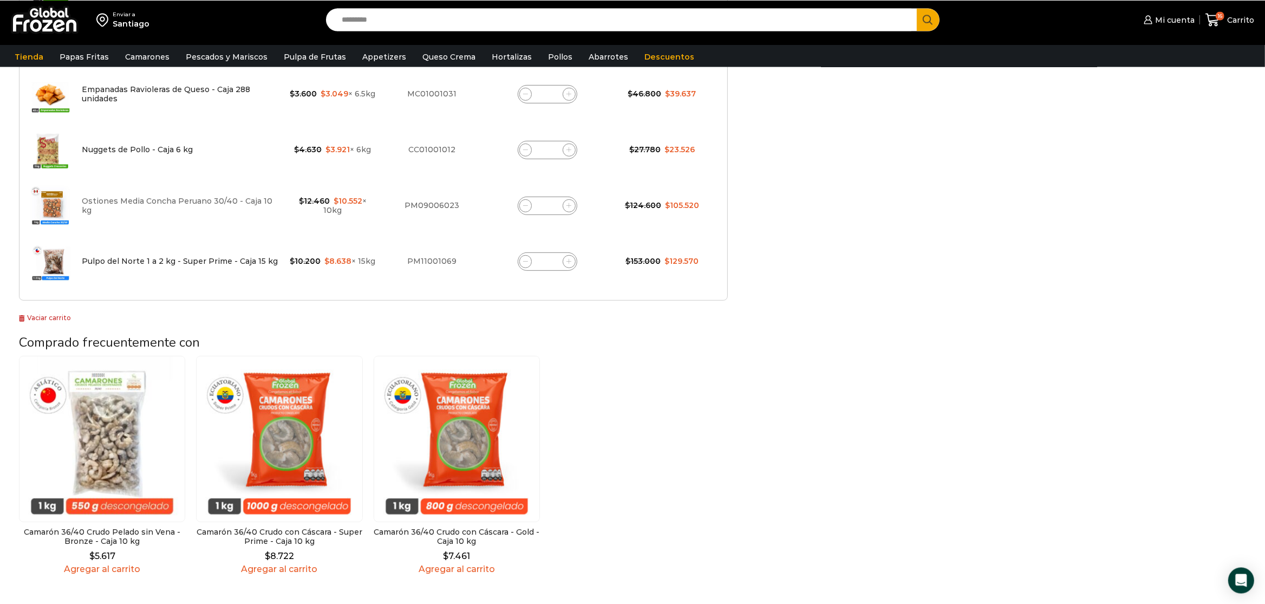
scroll to position [682, 0]
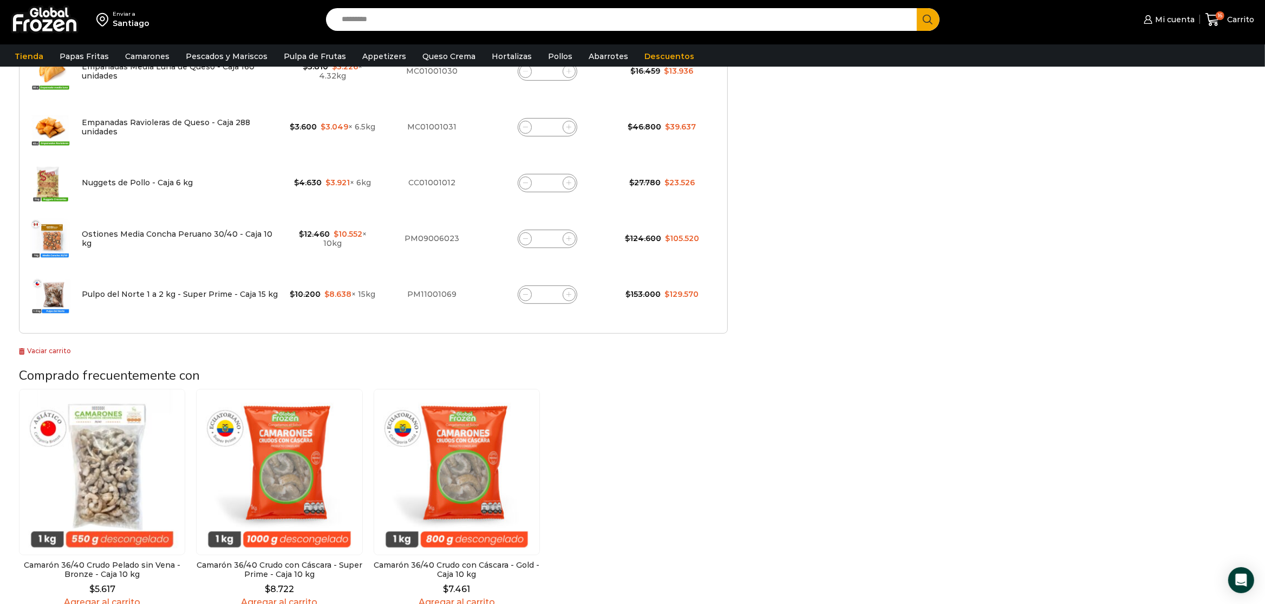
click at [521, 297] on span at bounding box center [525, 294] width 13 height 13
type input "*"
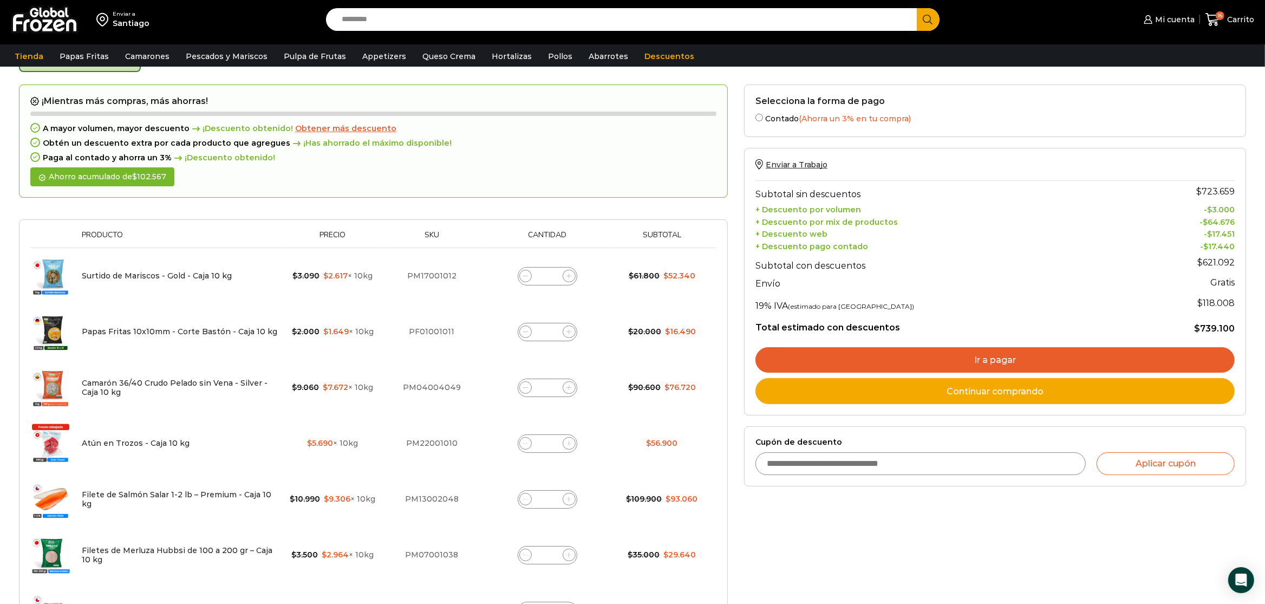
scroll to position [61, 0]
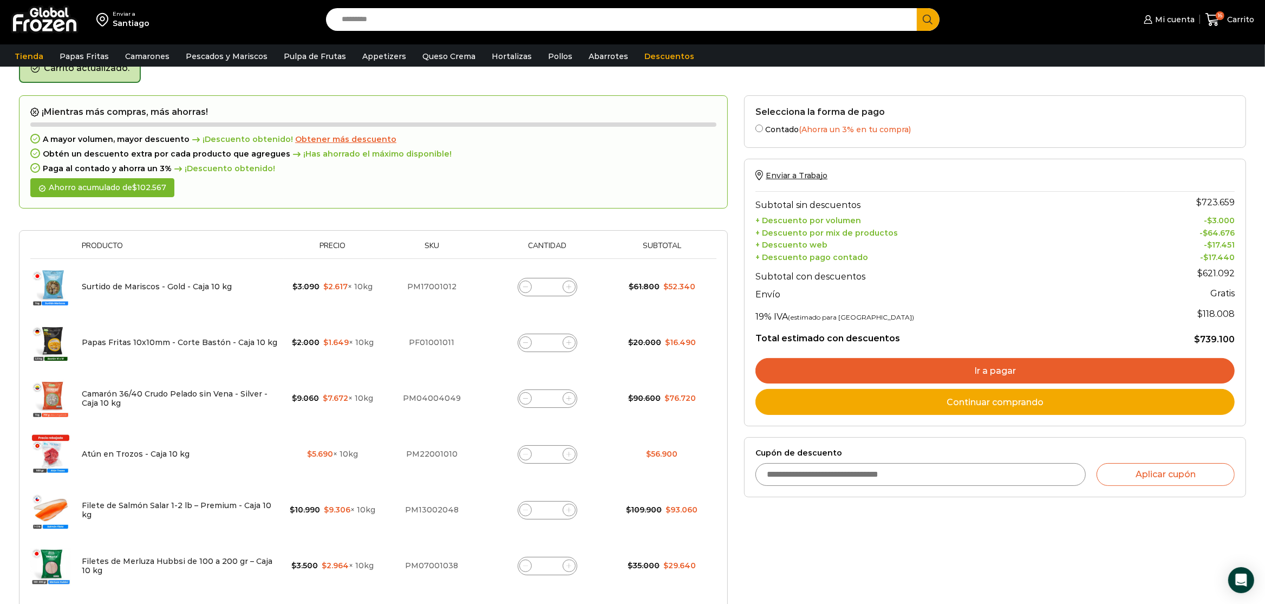
drag, startPoint x: 929, startPoint y: 379, endPoint x: 934, endPoint y: 376, distance: 5.6
click at [931, 379] on link "Ir a pagar" at bounding box center [995, 371] width 479 height 26
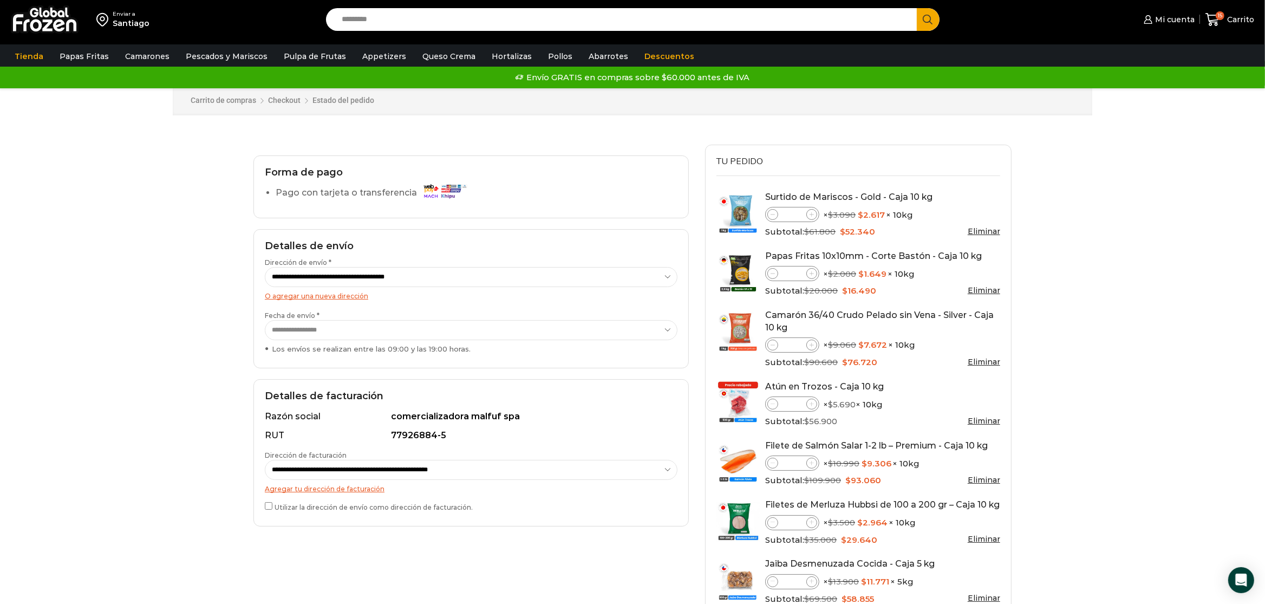
click at [265, 320] on select "**********" at bounding box center [471, 330] width 413 height 20
click at [360, 335] on select "**********" at bounding box center [471, 330] width 413 height 20
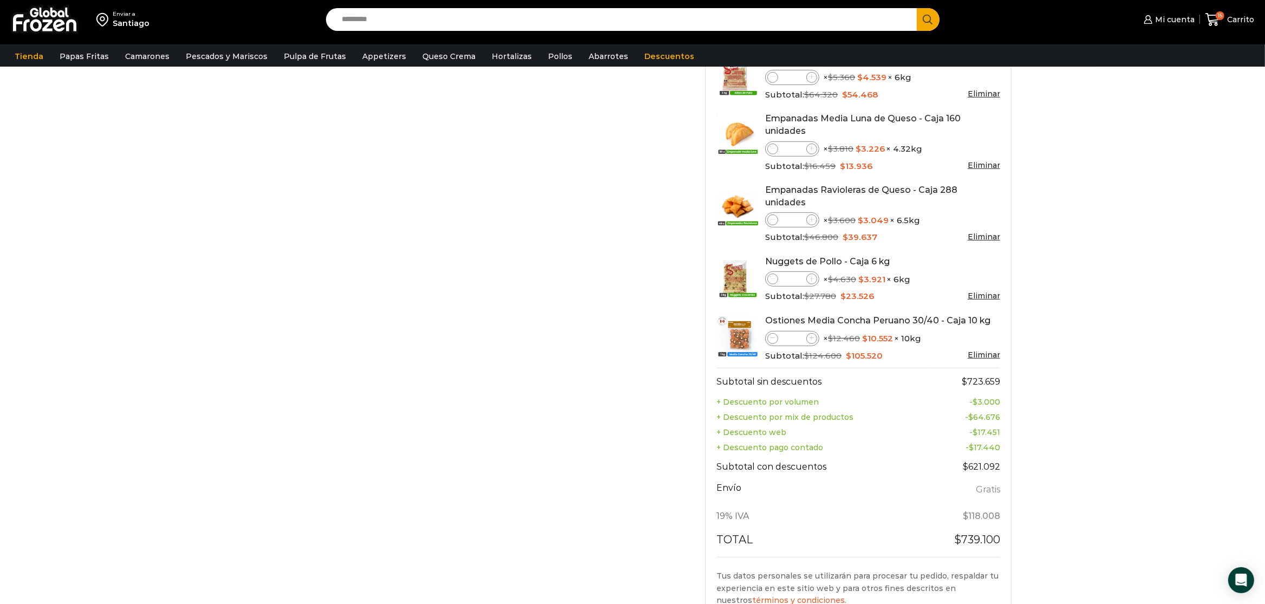
scroll to position [739, 0]
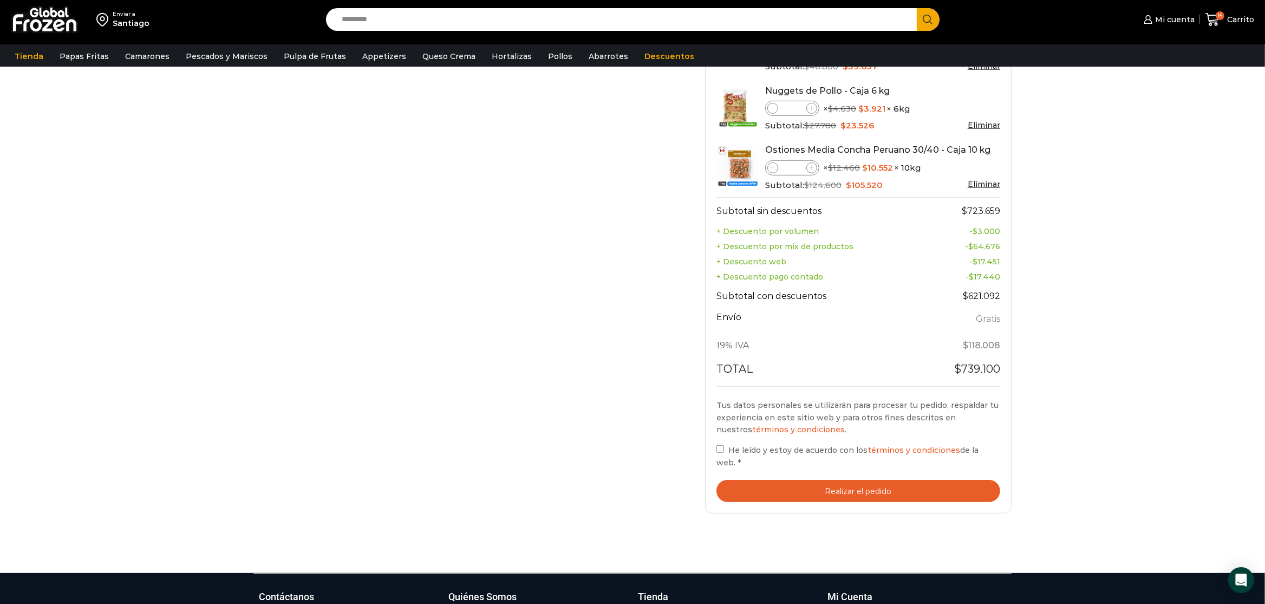
click at [804, 480] on button "Realizar el pedido" at bounding box center [859, 491] width 284 height 22
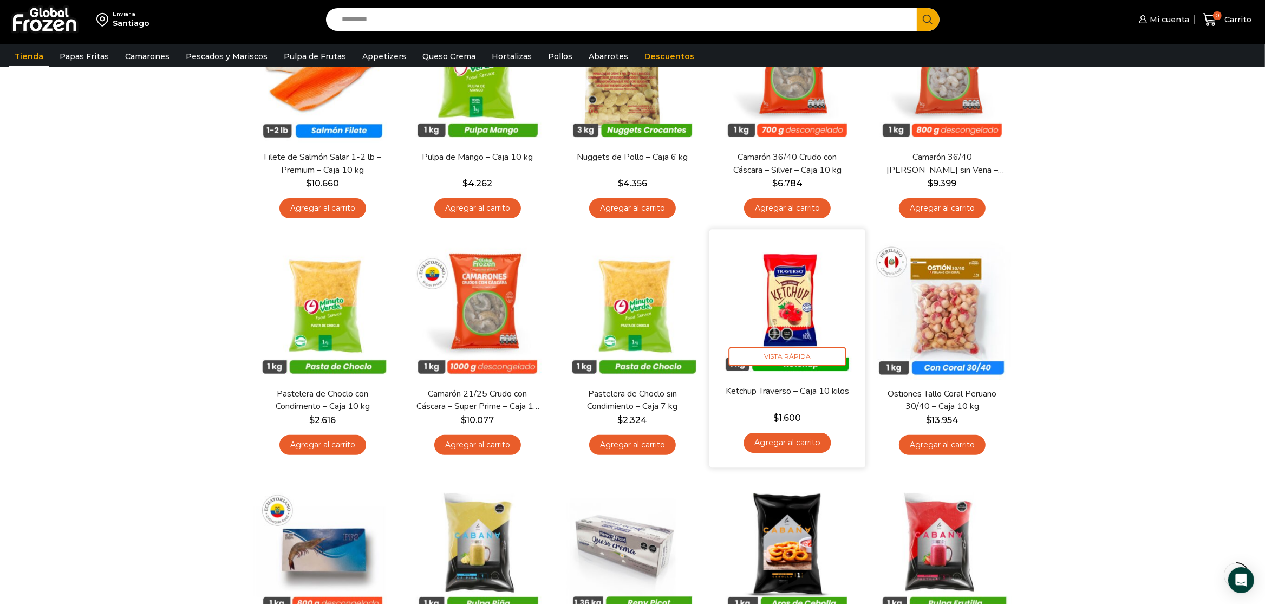
scroll to position [569, 0]
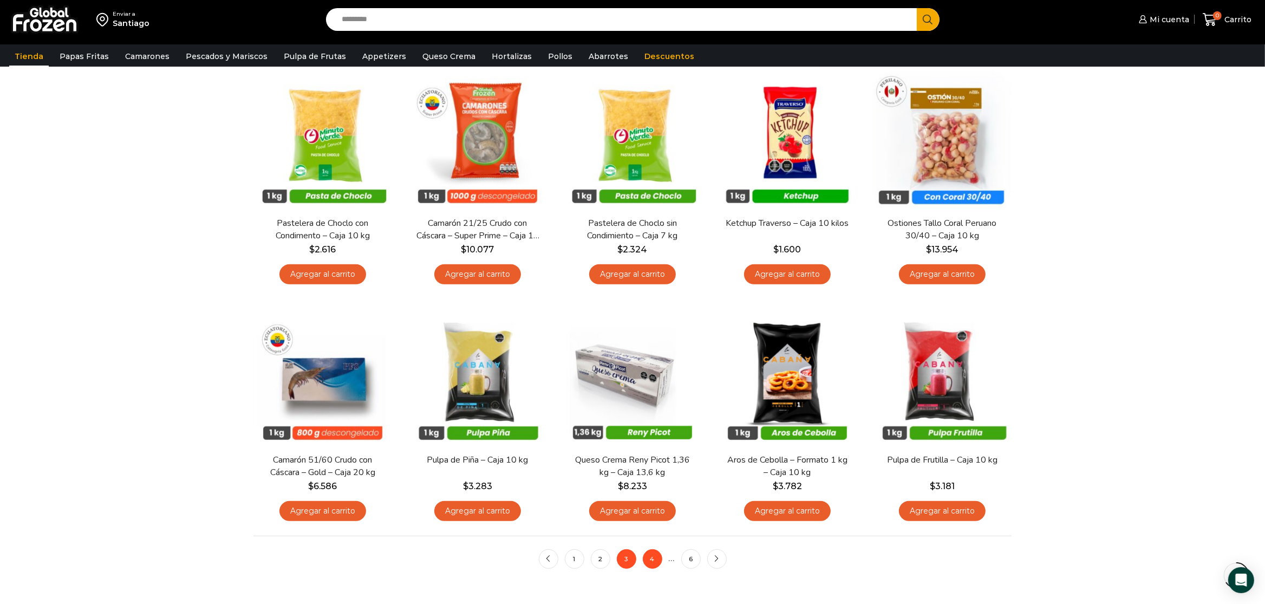
click at [652, 563] on link "4" at bounding box center [652, 558] width 19 height 19
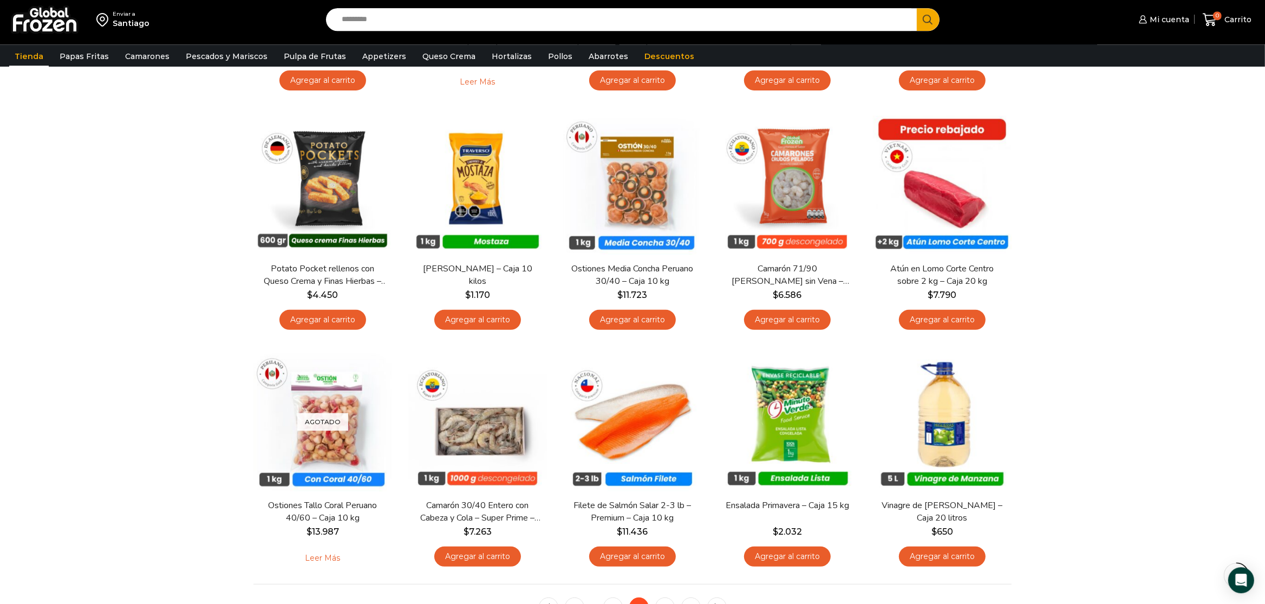
scroll to position [569, 0]
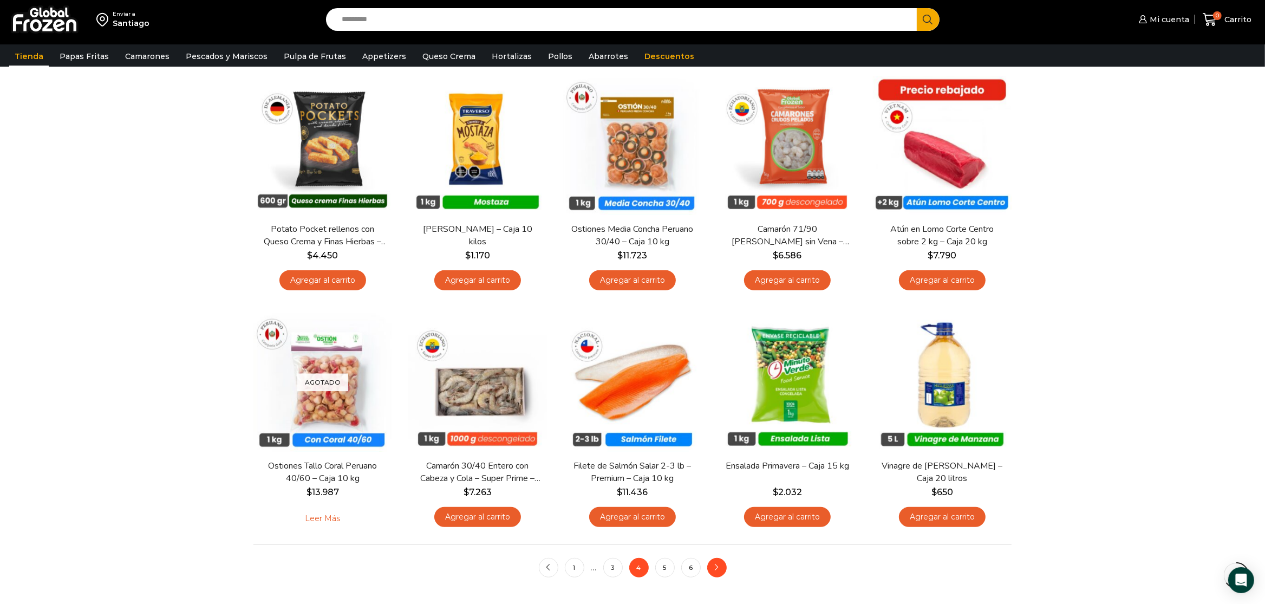
click at [717, 576] on link "next" at bounding box center [716, 567] width 19 height 19
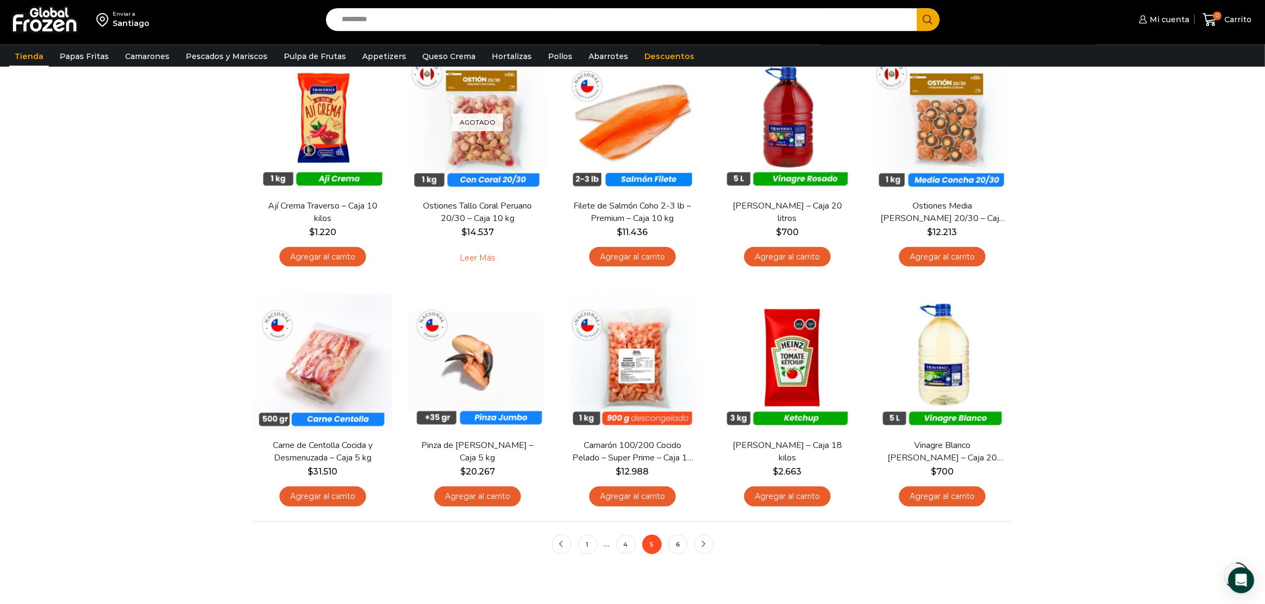
scroll to position [626, 0]
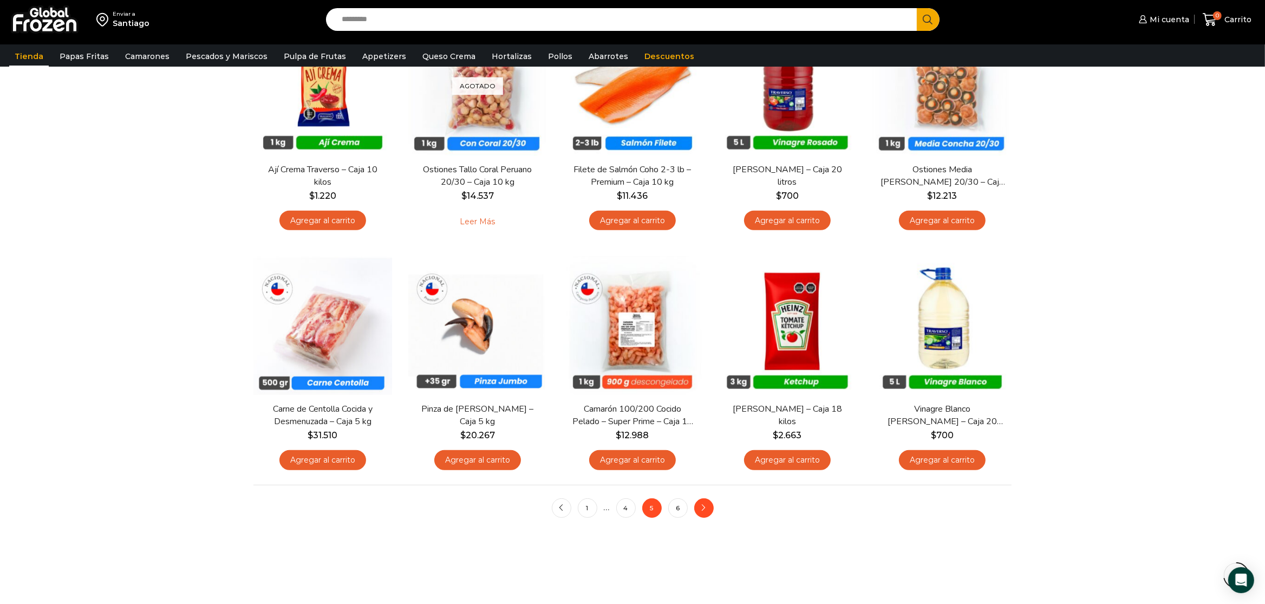
click at [706, 511] on icon "next" at bounding box center [704, 508] width 6 height 6
